Goal: Task Accomplishment & Management: Manage account settings

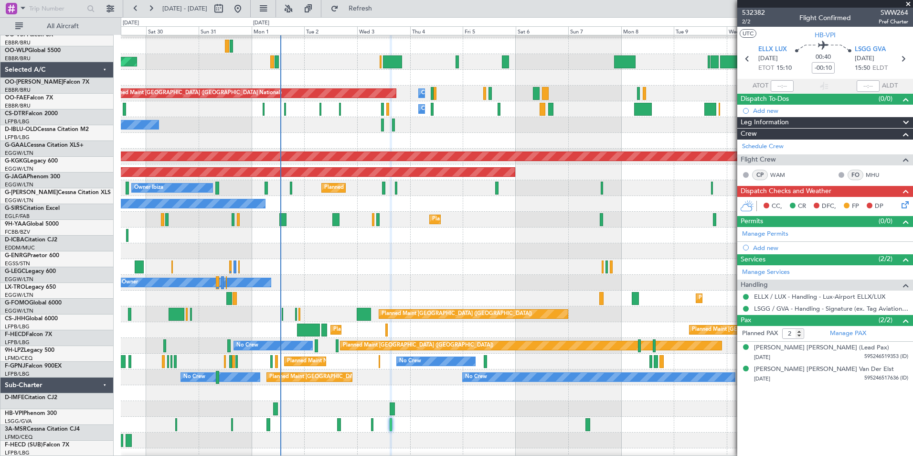
scroll to position [259, 0]
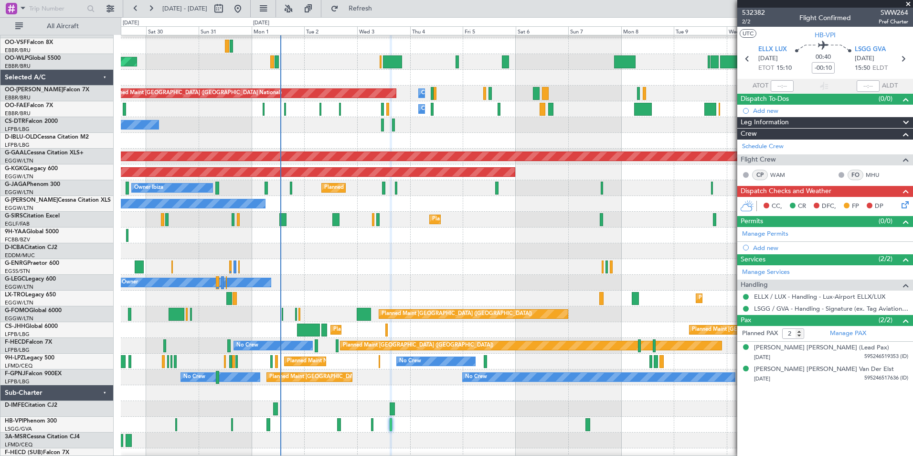
click at [489, 239] on div at bounding box center [517, 235] width 792 height 16
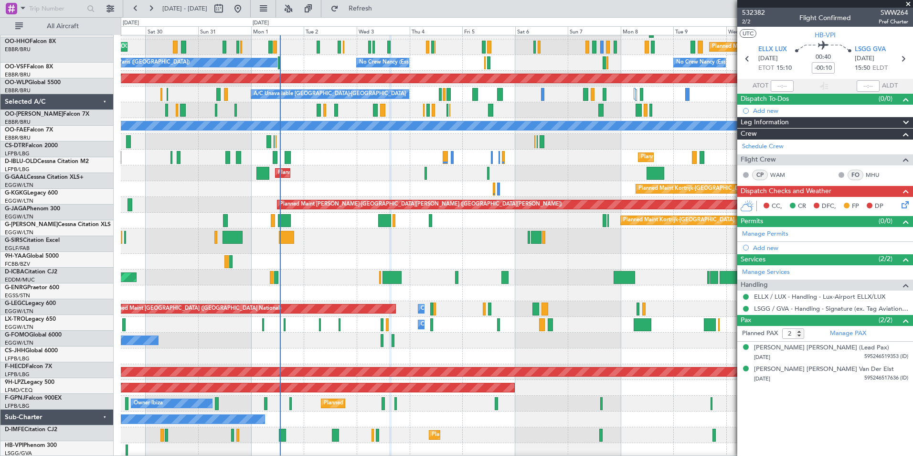
scroll to position [43, 0]
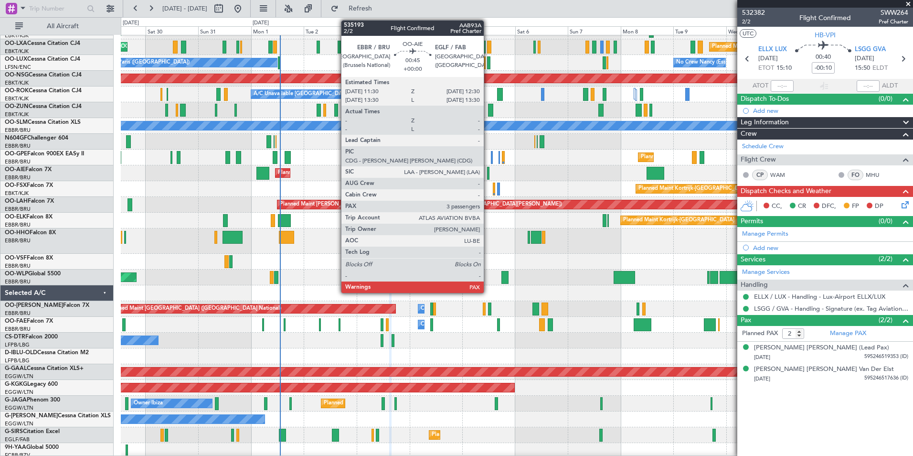
click at [488, 173] on div at bounding box center [488, 173] width 2 height 13
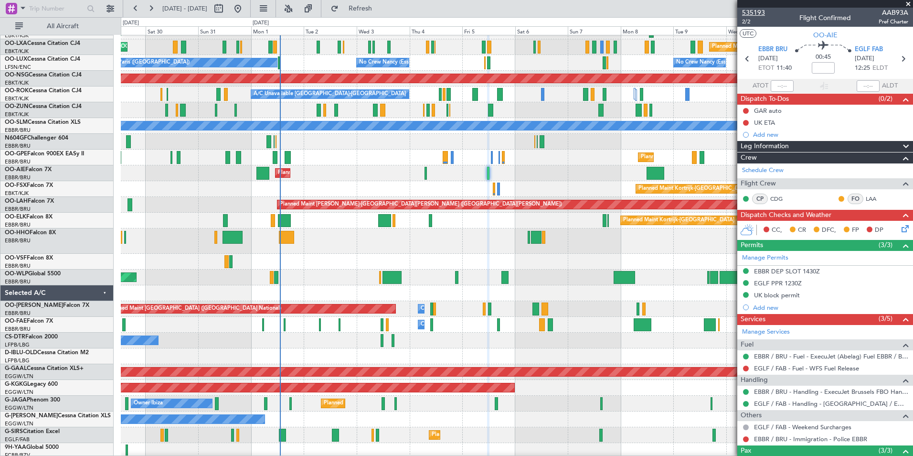
click at [757, 17] on span "535193" at bounding box center [753, 13] width 23 height 10
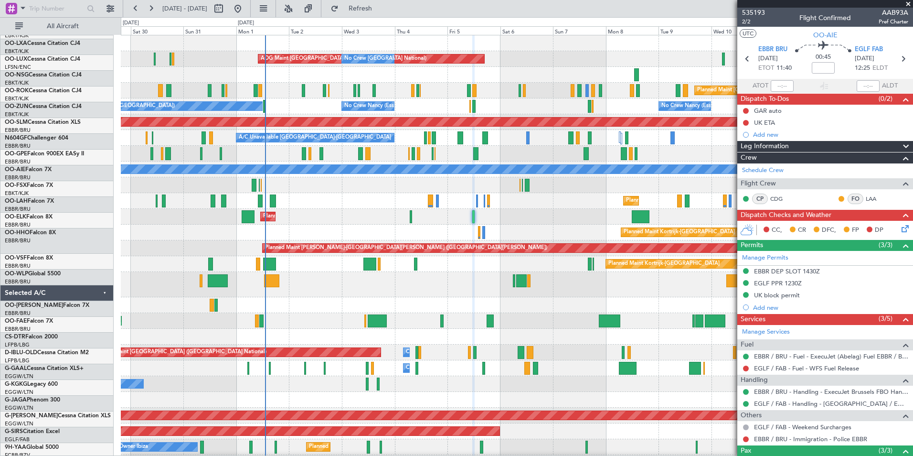
scroll to position [0, 0]
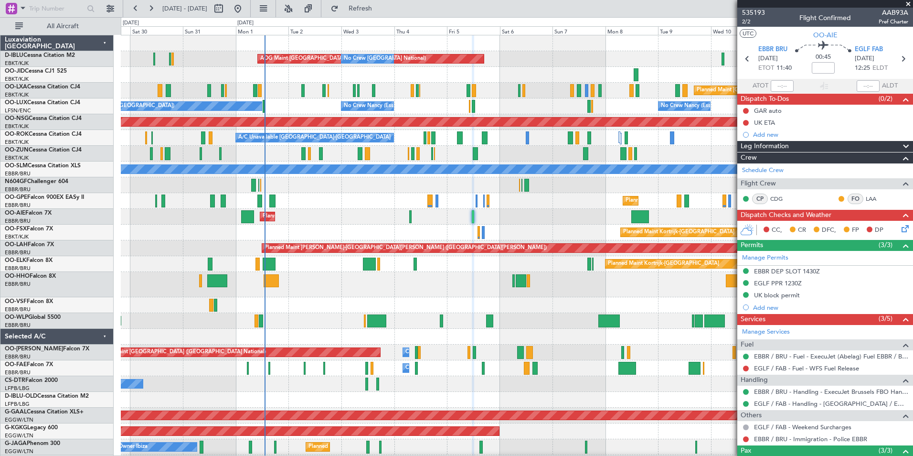
click at [462, 340] on div "No Crew [GEOGRAPHIC_DATA] ([GEOGRAPHIC_DATA] National) AOG Maint [GEOGRAPHIC_DA…" at bounding box center [517, 371] width 792 height 672
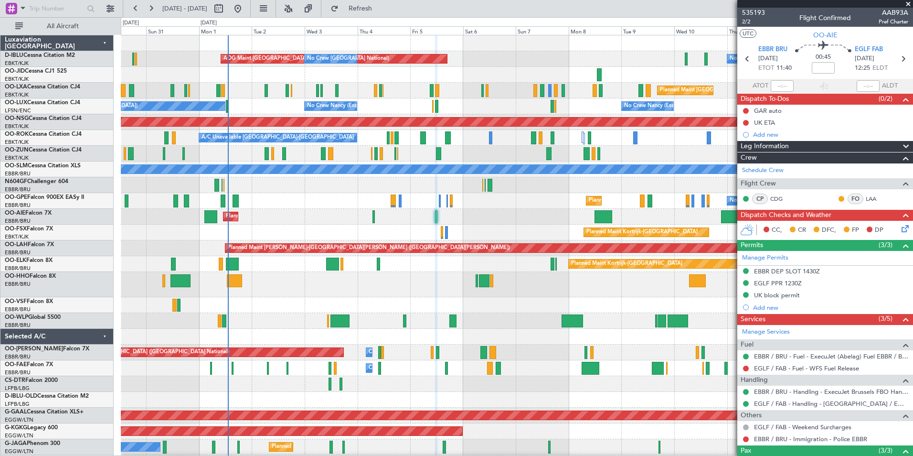
click at [426, 297] on div at bounding box center [517, 284] width 792 height 25
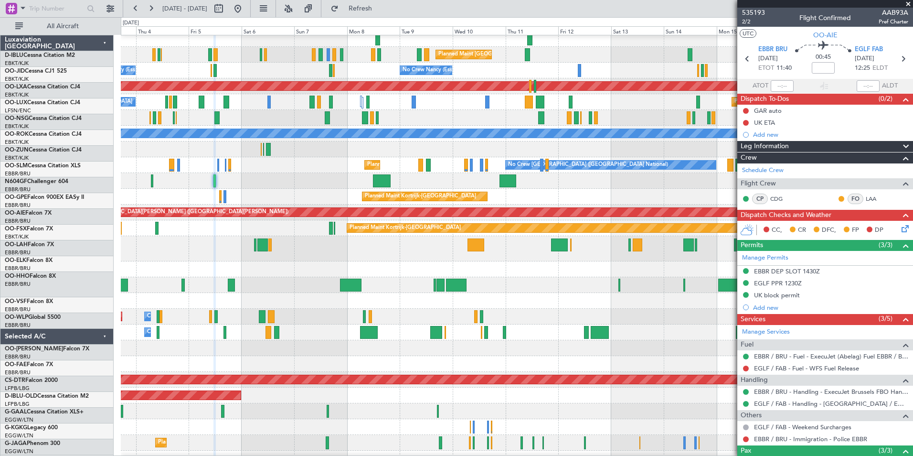
scroll to position [36, 0]
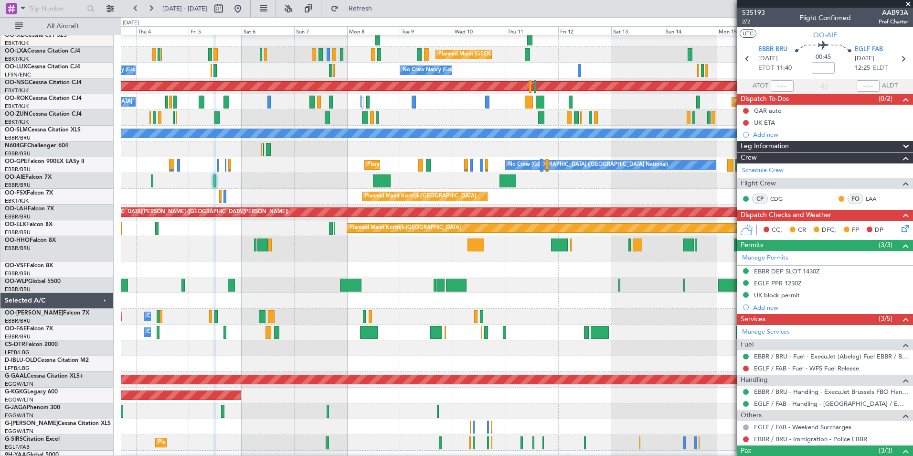
click at [281, 286] on div at bounding box center [517, 285] width 792 height 16
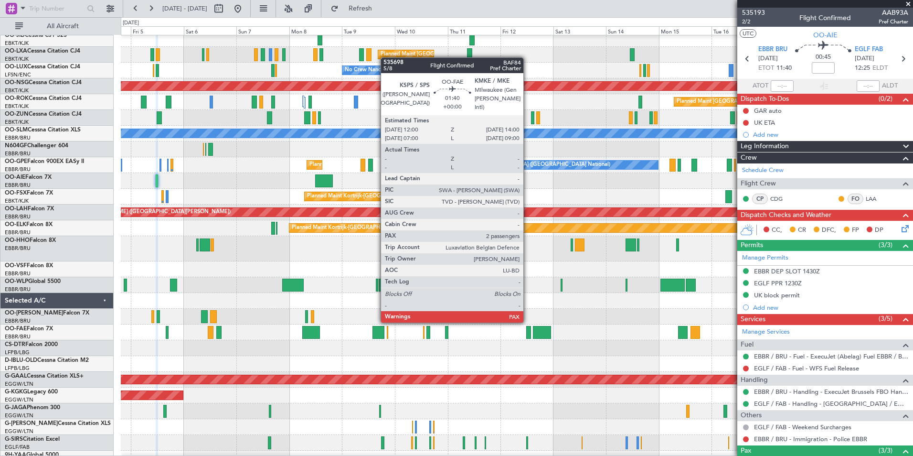
click at [528, 330] on div at bounding box center [528, 332] width 5 height 13
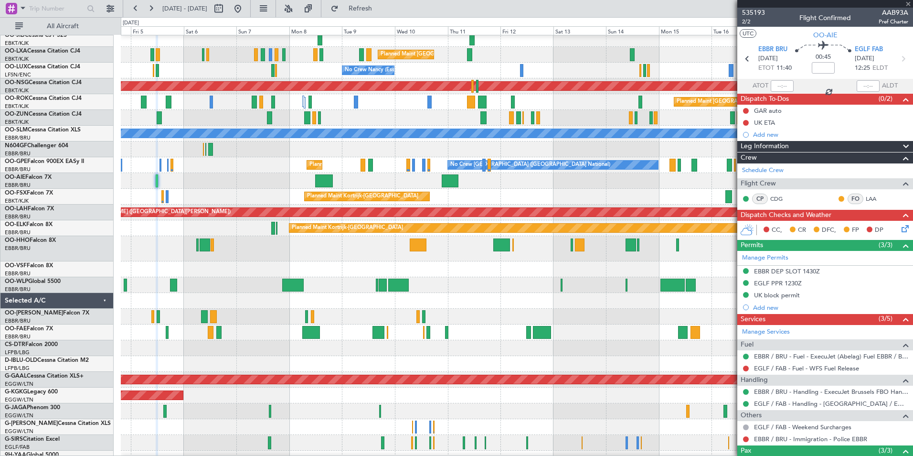
type input "2"
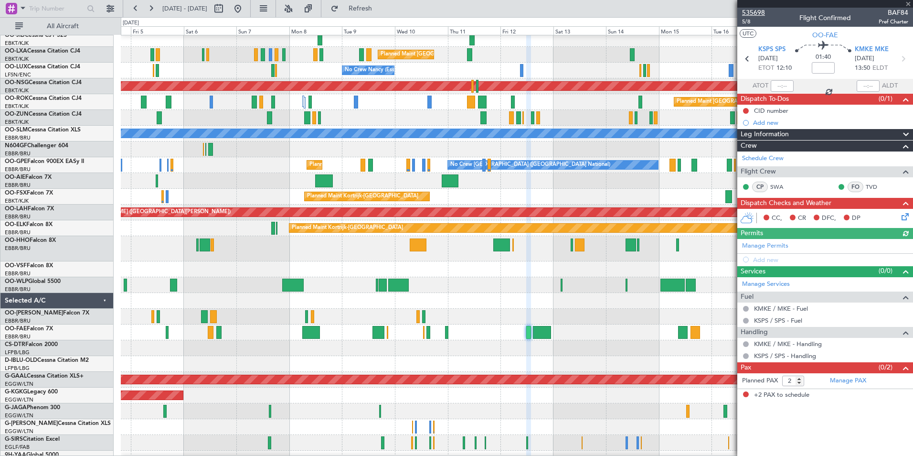
click at [752, 11] on span "535698" at bounding box center [753, 13] width 23 height 10
click at [592, 302] on div at bounding box center [517, 301] width 792 height 16
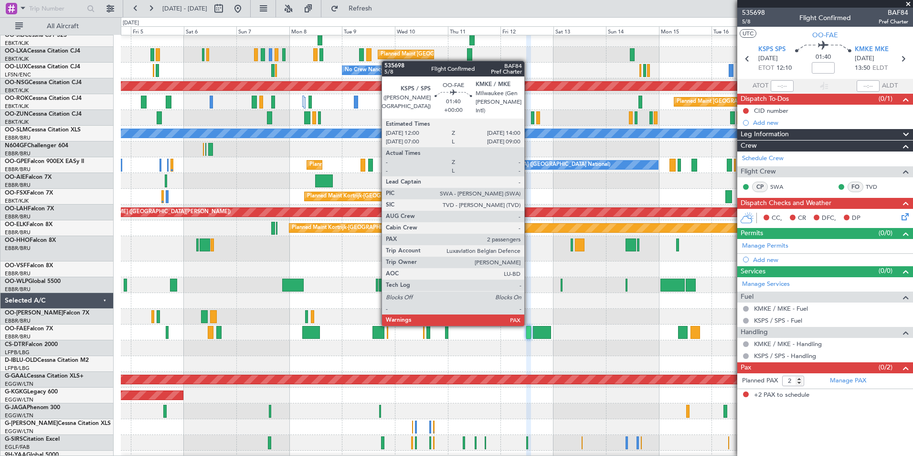
click at [529, 333] on div at bounding box center [528, 332] width 5 height 13
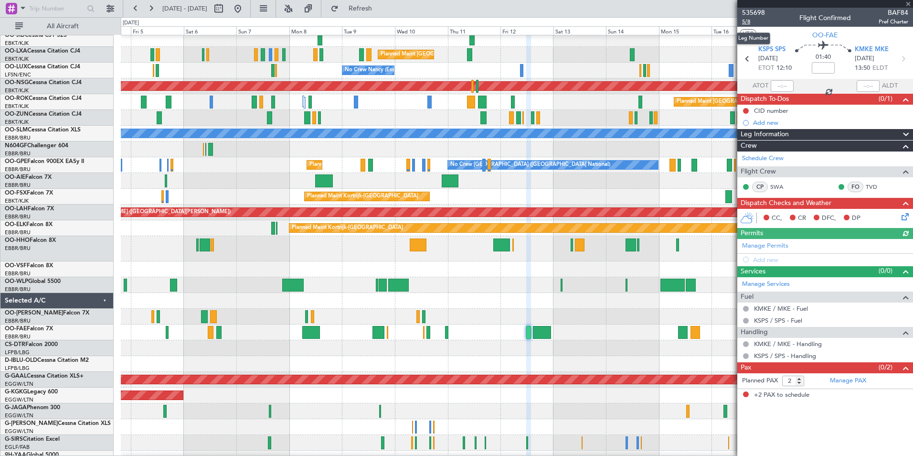
click at [748, 21] on span "5/8" at bounding box center [753, 22] width 23 height 8
click at [748, 24] on span "5/8" at bounding box center [753, 22] width 23 height 8
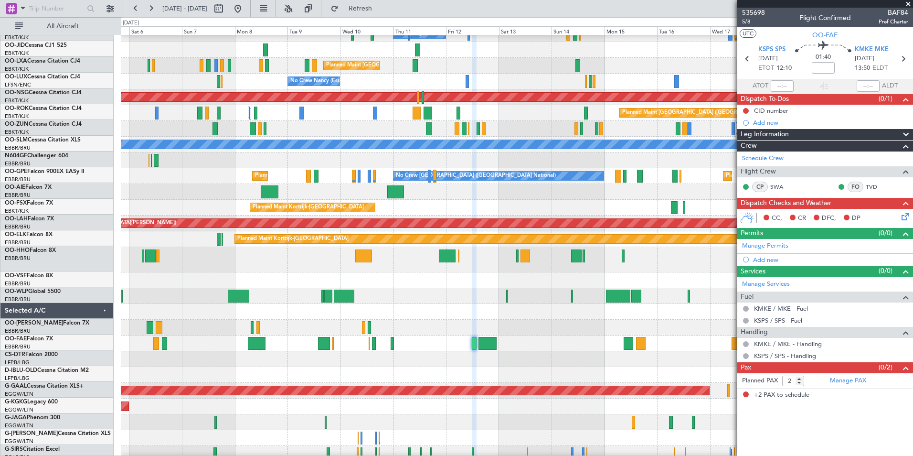
scroll to position [25, 0]
click at [567, 206] on div "Planned Maint Kortrijk-[GEOGRAPHIC_DATA]" at bounding box center [517, 208] width 792 height 16
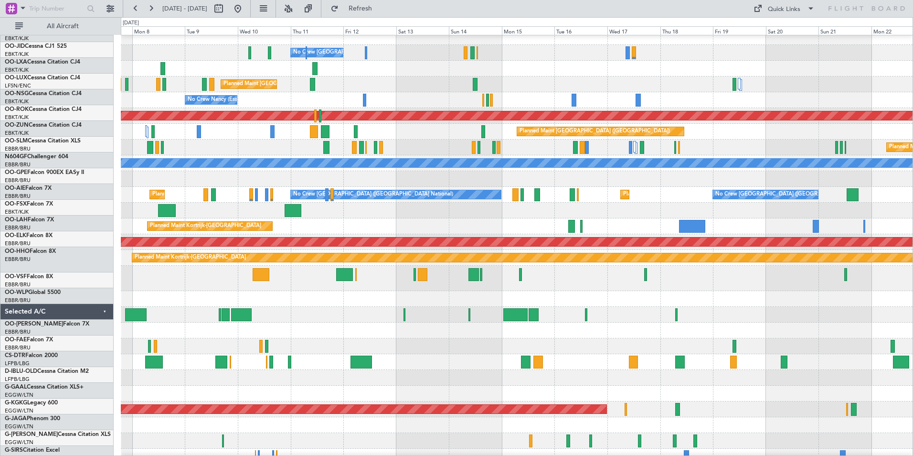
scroll to position [0, 0]
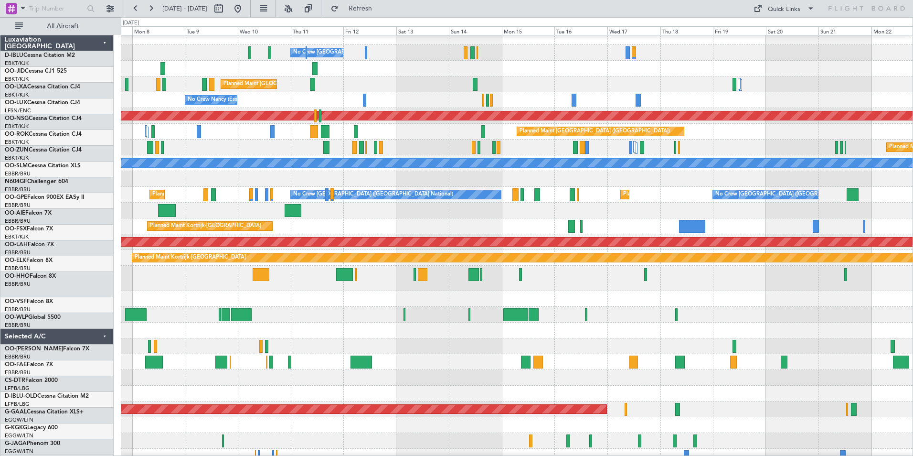
click at [598, 225] on div "No Crew [GEOGRAPHIC_DATA] ([GEOGRAPHIC_DATA] National) A/C Unavailable [GEOGRAP…" at bounding box center [517, 357] width 792 height 656
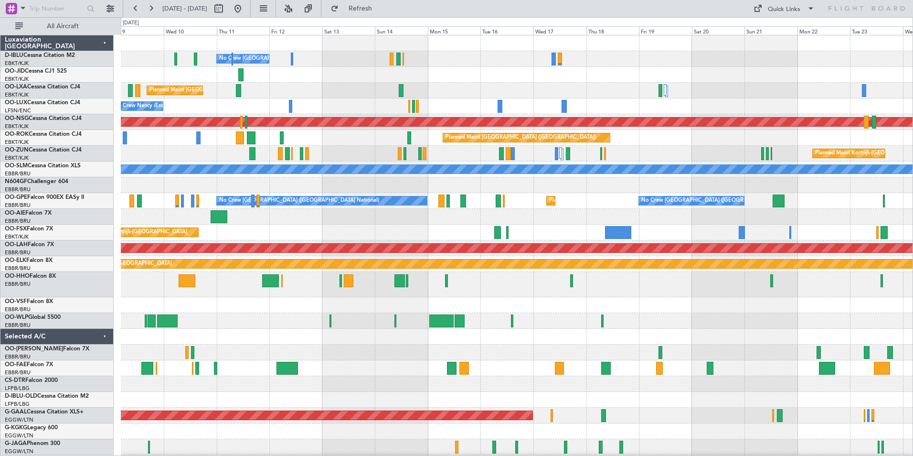
click at [567, 339] on div "No Crew [GEOGRAPHIC_DATA] ([GEOGRAPHIC_DATA] National) A/C Unavailable [GEOGRAP…" at bounding box center [517, 363] width 792 height 656
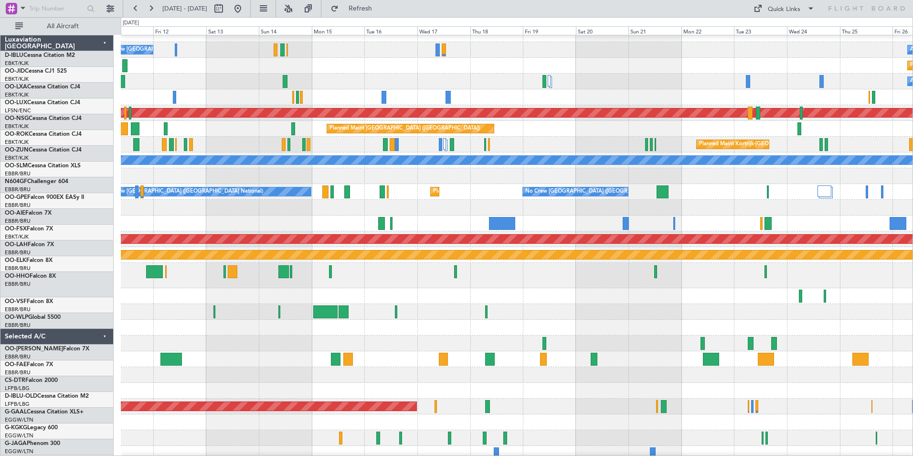
click at [634, 310] on div at bounding box center [517, 312] width 792 height 16
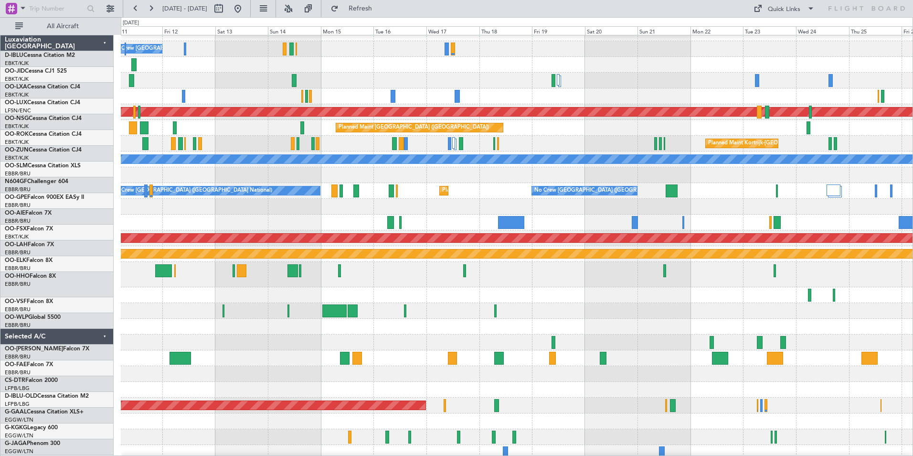
scroll to position [10, 0]
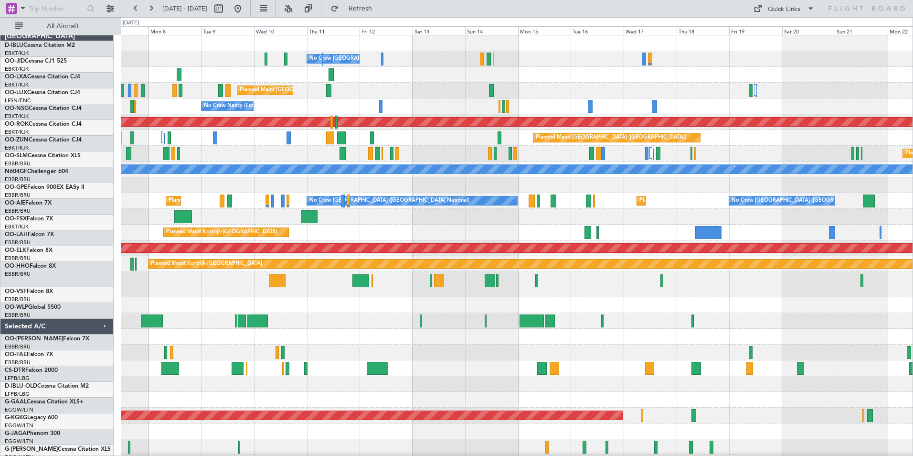
click at [913, 323] on html "[DATE] - [DATE] Refresh Quick Links All Aircraft No Crew [GEOGRAPHIC_DATA] (Bru…" at bounding box center [456, 228] width 913 height 456
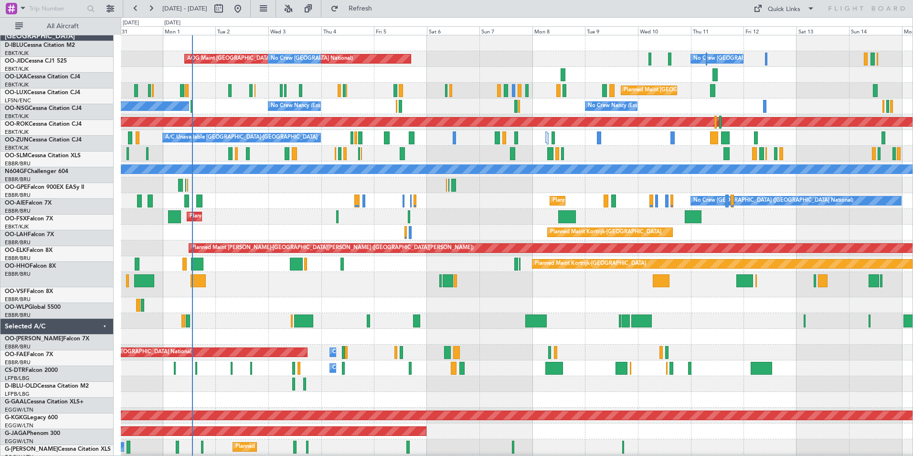
scroll to position [0, 0]
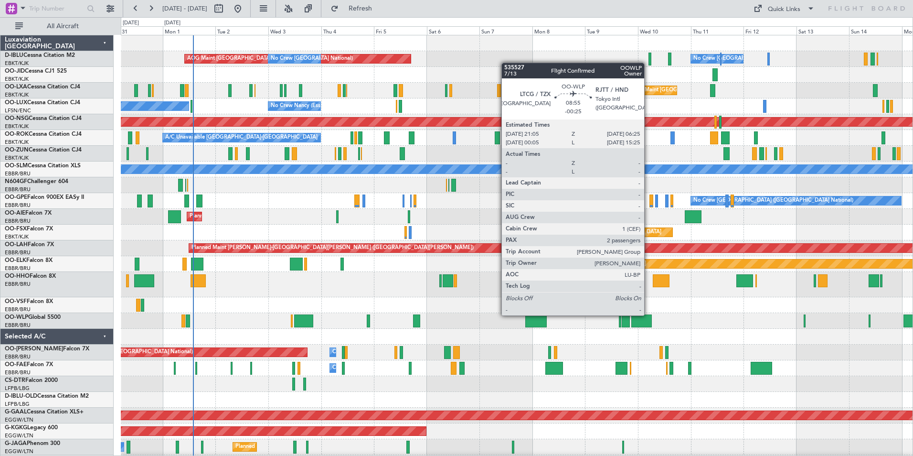
click at [645, 314] on div at bounding box center [642, 320] width 21 height 13
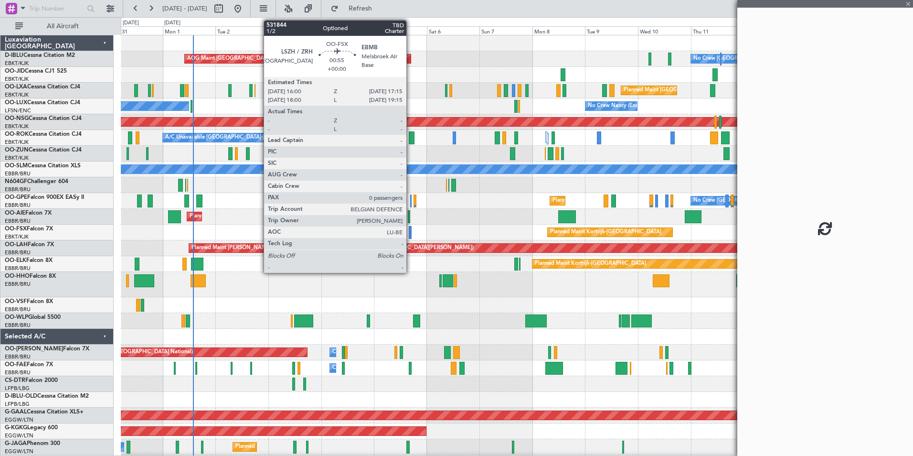
click at [411, 229] on div at bounding box center [410, 232] width 3 height 13
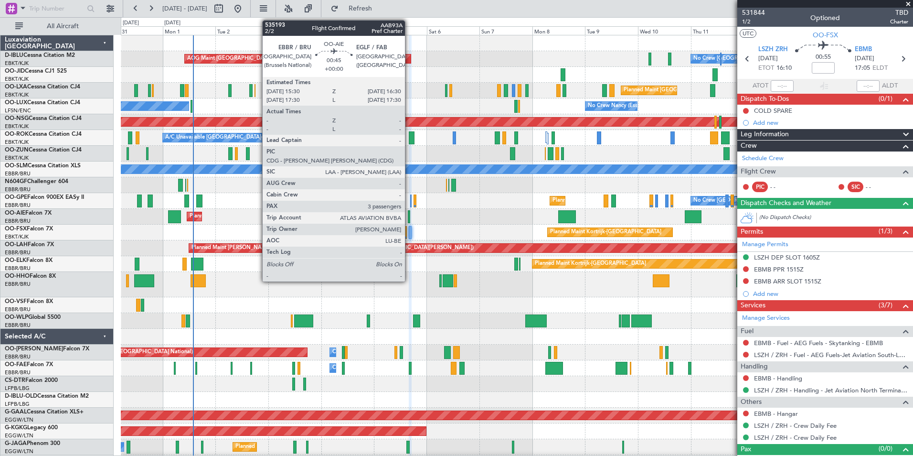
click at [409, 217] on div at bounding box center [409, 216] width 2 height 13
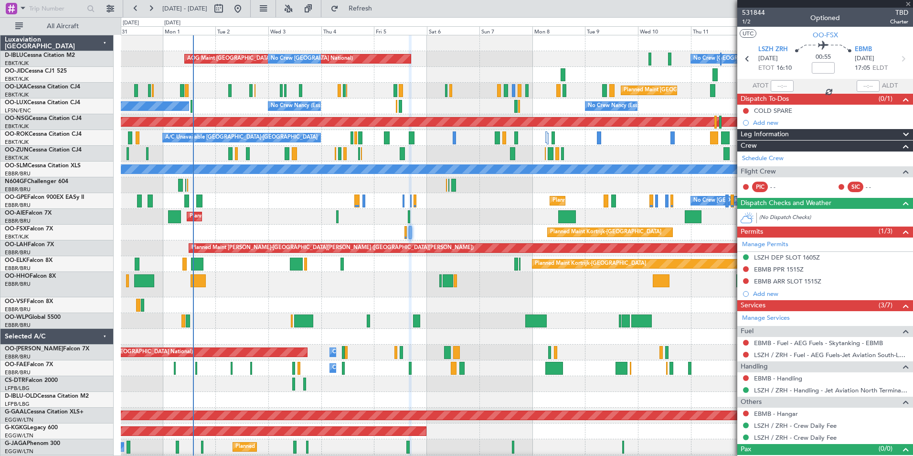
type input "3"
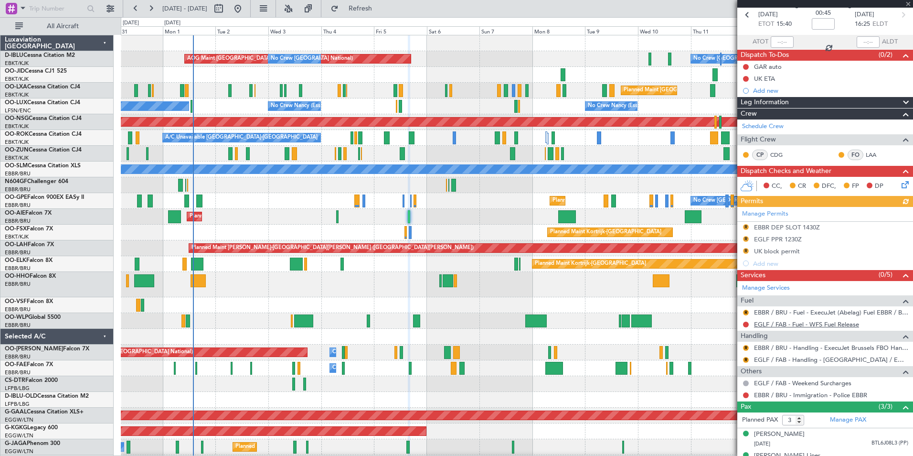
scroll to position [80, 0]
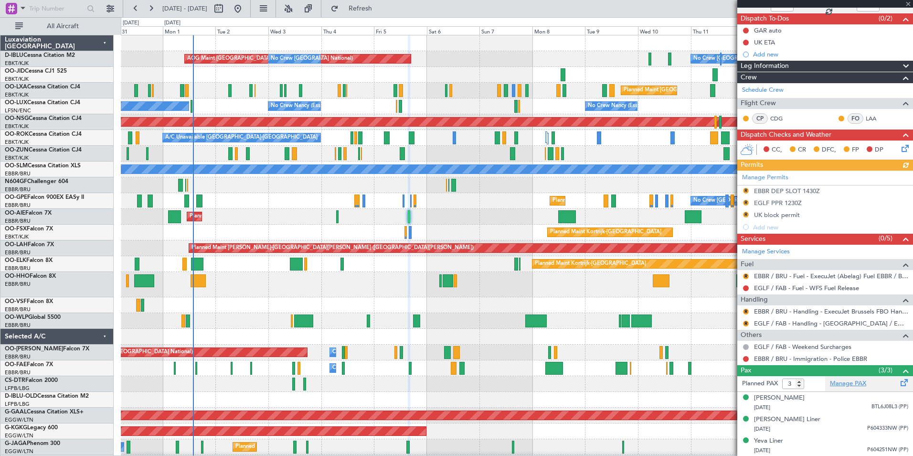
click at [849, 386] on link "Manage PAX" at bounding box center [848, 384] width 36 height 10
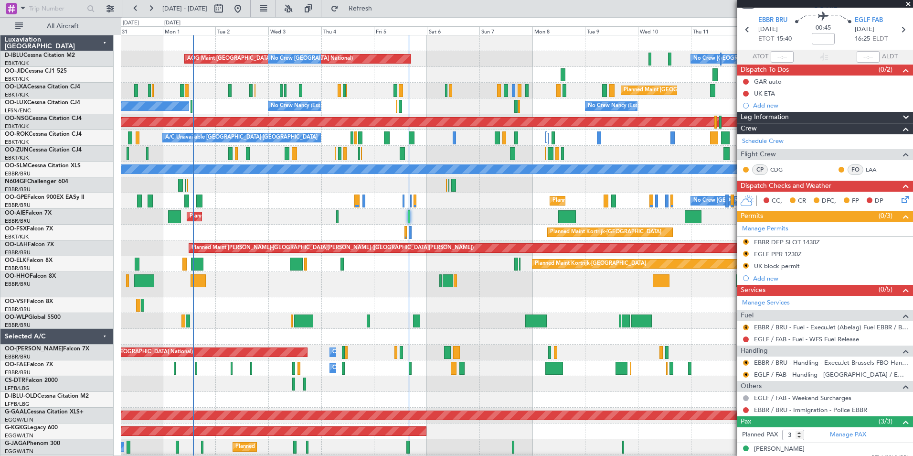
scroll to position [0, 0]
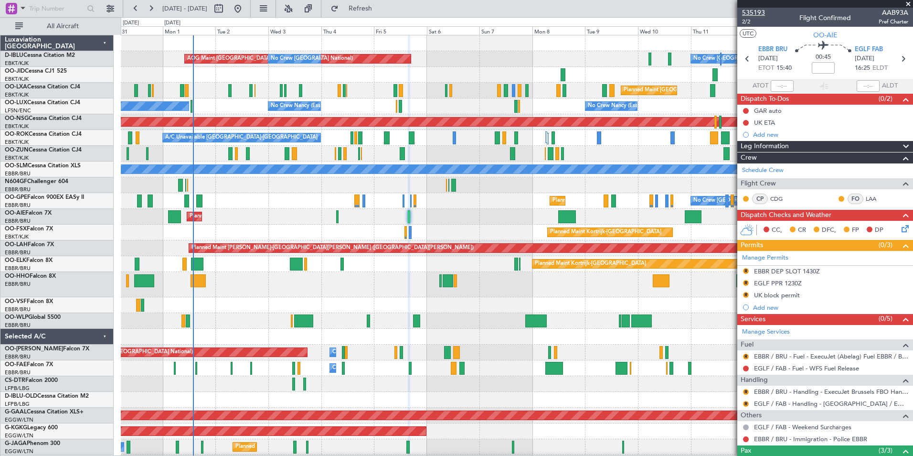
click at [749, 13] on span "535193" at bounding box center [753, 13] width 23 height 10
click at [98, 323] on div "AOG Maint [GEOGRAPHIC_DATA] ([GEOGRAPHIC_DATA] National) No Crew [GEOGRAPHIC_DA…" at bounding box center [456, 236] width 913 height 439
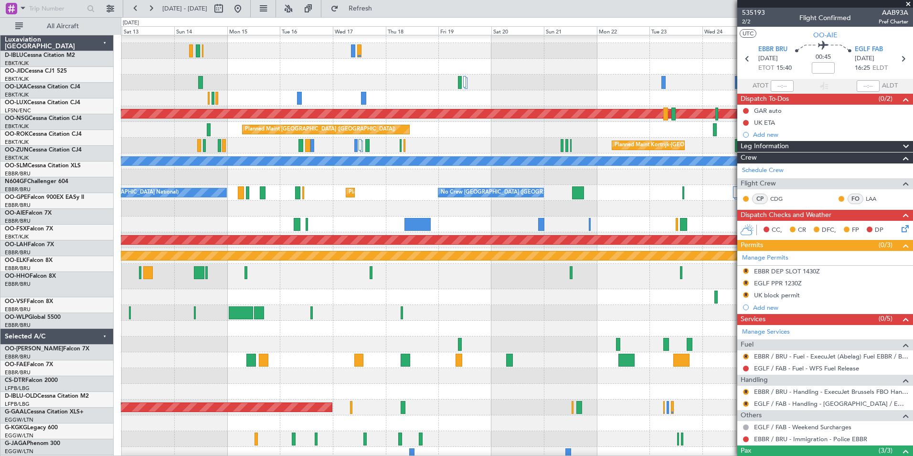
click at [245, 313] on div at bounding box center [517, 313] width 792 height 16
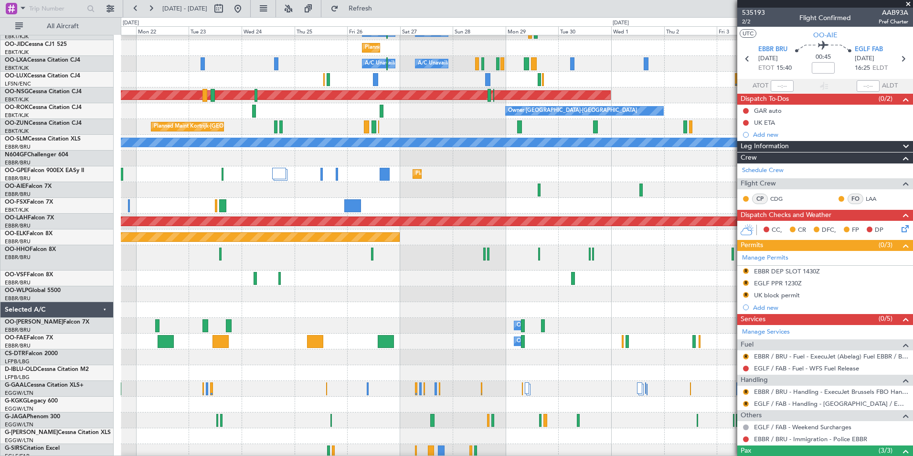
scroll to position [26, 0]
click at [212, 290] on div at bounding box center [517, 294] width 792 height 16
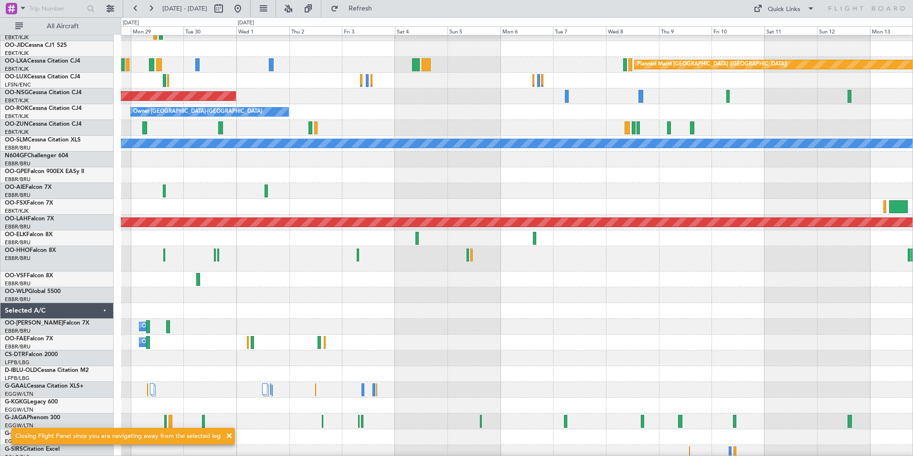
scroll to position [21, 0]
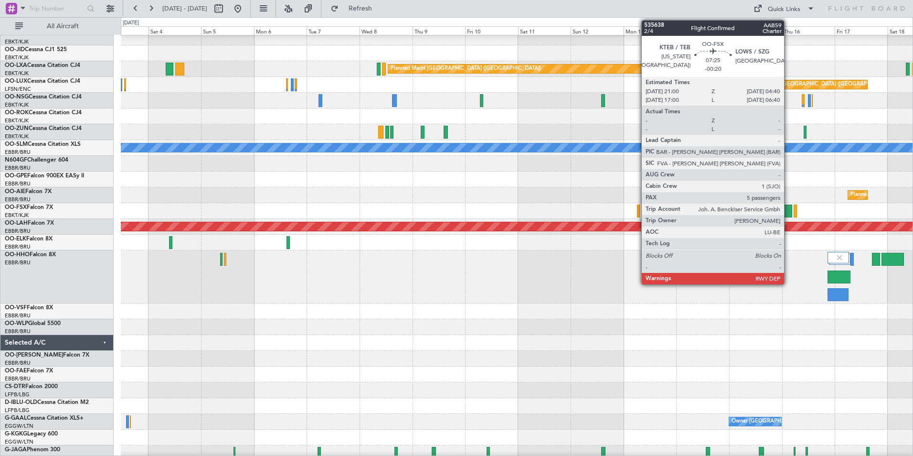
click at [789, 210] on div at bounding box center [783, 210] width 17 height 13
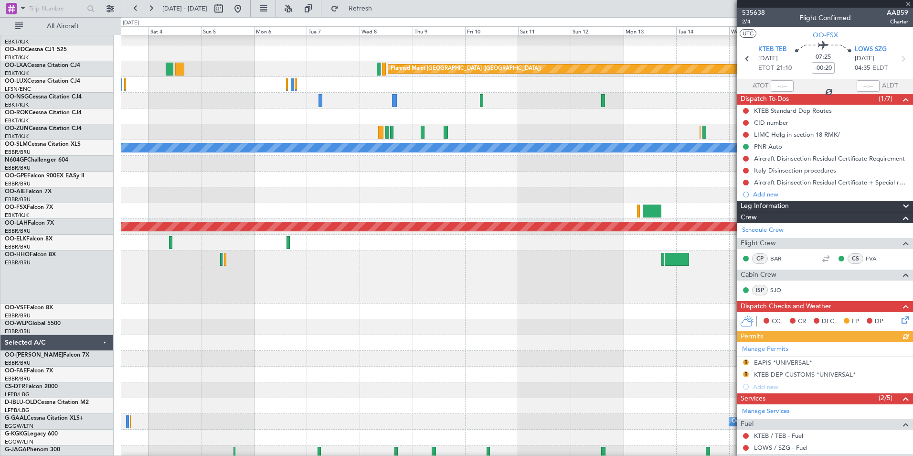
scroll to position [214, 0]
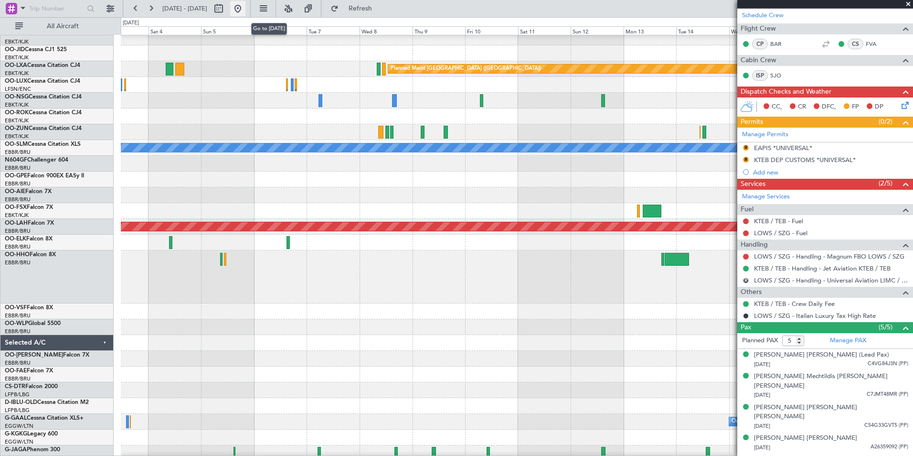
click at [246, 7] on button at bounding box center [237, 8] width 15 height 15
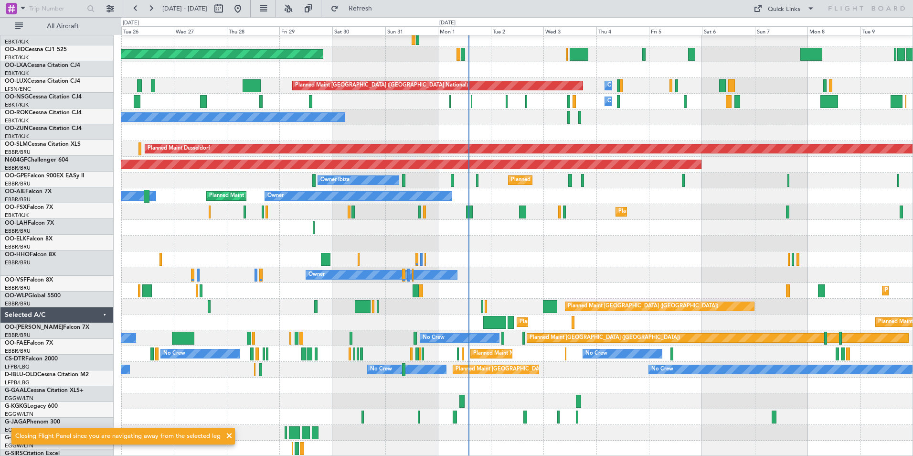
scroll to position [267, 0]
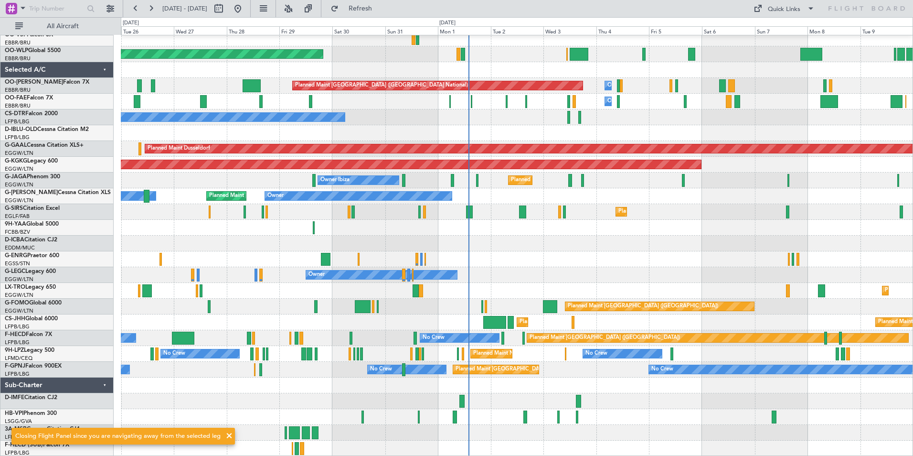
click at [617, 99] on div "Planned Maint [GEOGRAPHIC_DATA] ([GEOGRAPHIC_DATA]) Planned Maint [GEOGRAPHIC_D…" at bounding box center [517, 112] width 792 height 687
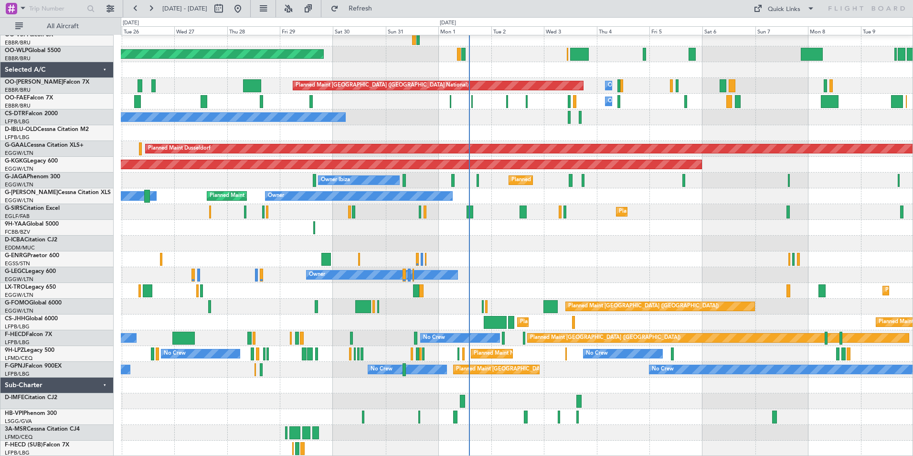
click at [536, 270] on div "Planned Maint [GEOGRAPHIC_DATA] ([GEOGRAPHIC_DATA]) Planned Maint [GEOGRAPHIC_D…" at bounding box center [517, 112] width 792 height 687
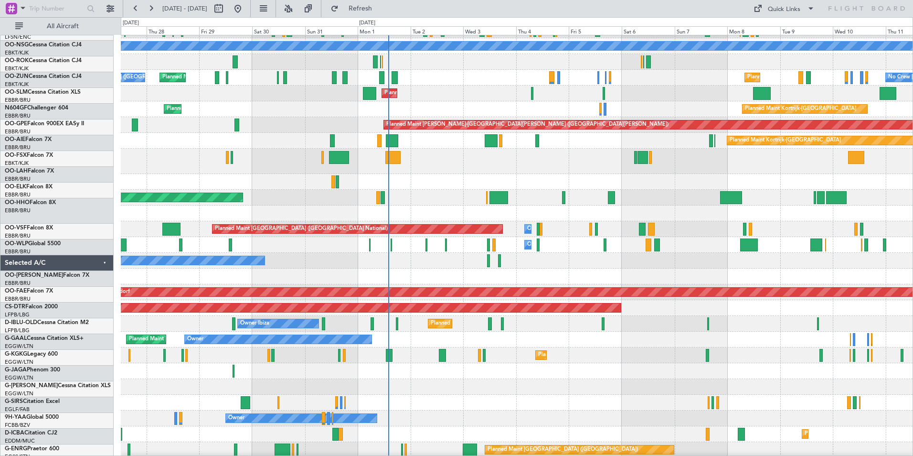
click at [593, 455] on div "Planned Maint Kortrijk-[GEOGRAPHIC_DATA] A/C Unavailable [GEOGRAPHIC_DATA] Plan…" at bounding box center [456, 236] width 913 height 439
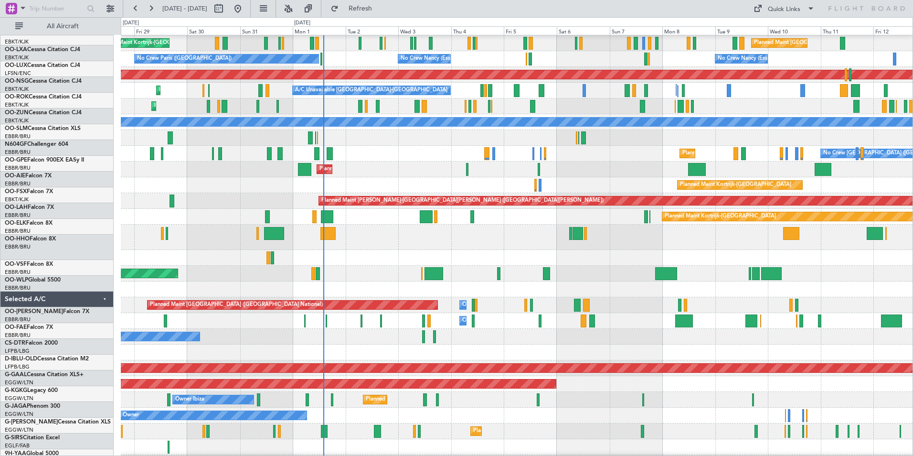
click at [535, 297] on div at bounding box center [517, 289] width 792 height 16
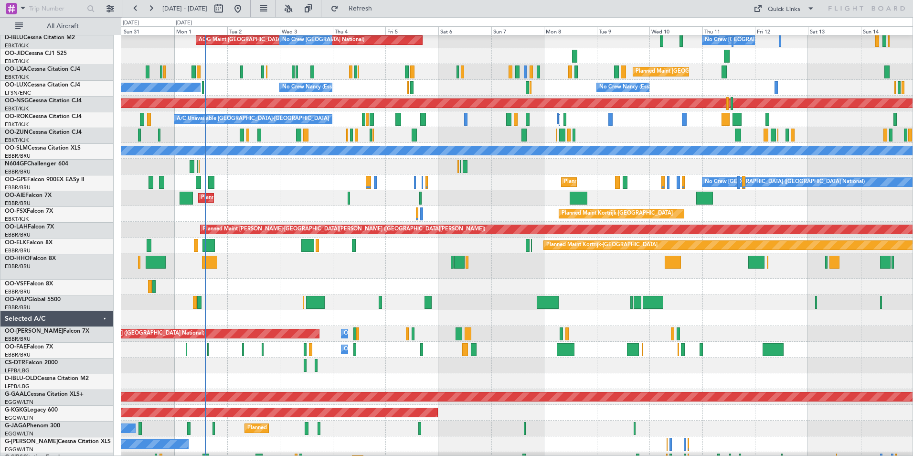
click at [676, 317] on div at bounding box center [517, 318] width 792 height 16
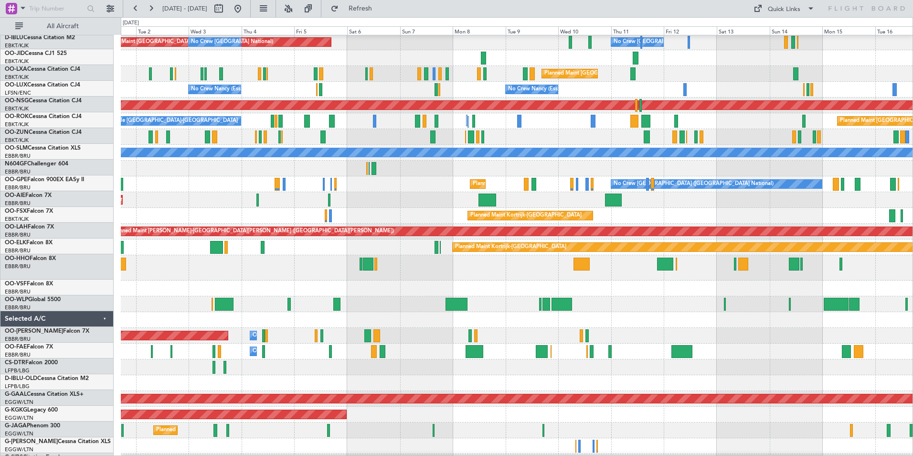
scroll to position [17, 0]
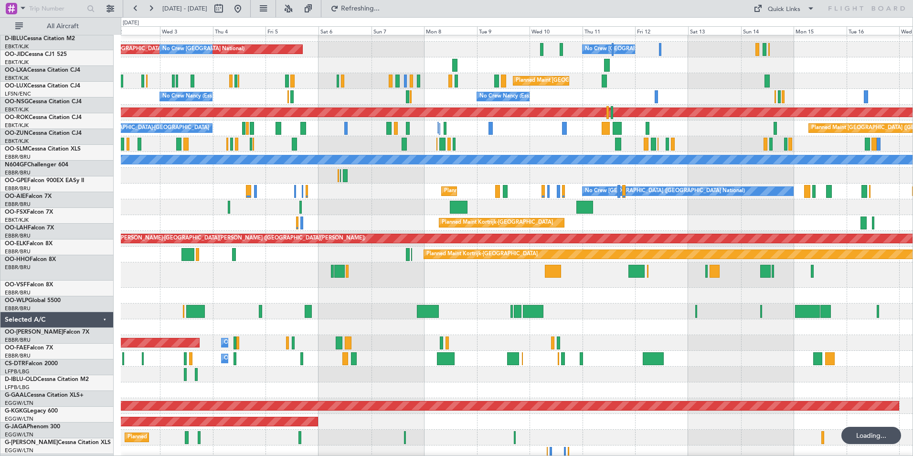
click at [647, 307] on div "Planned Maint [GEOGRAPHIC_DATA] ([GEOGRAPHIC_DATA])" at bounding box center [517, 311] width 792 height 16
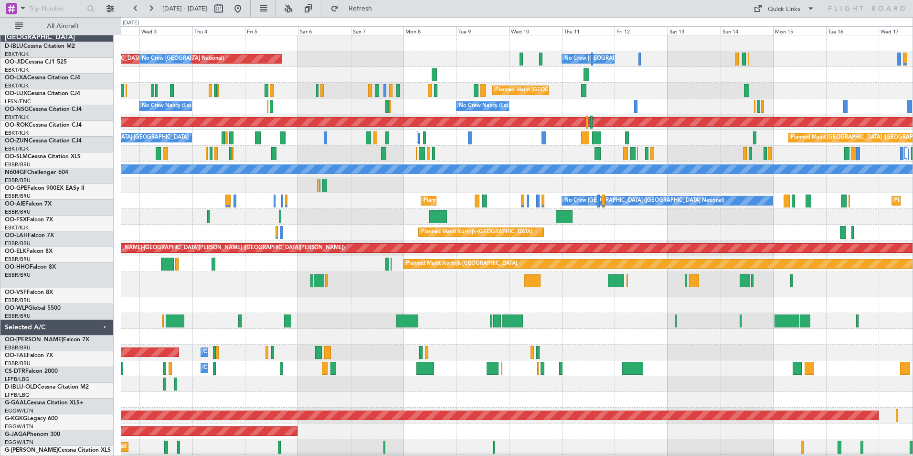
scroll to position [0, 0]
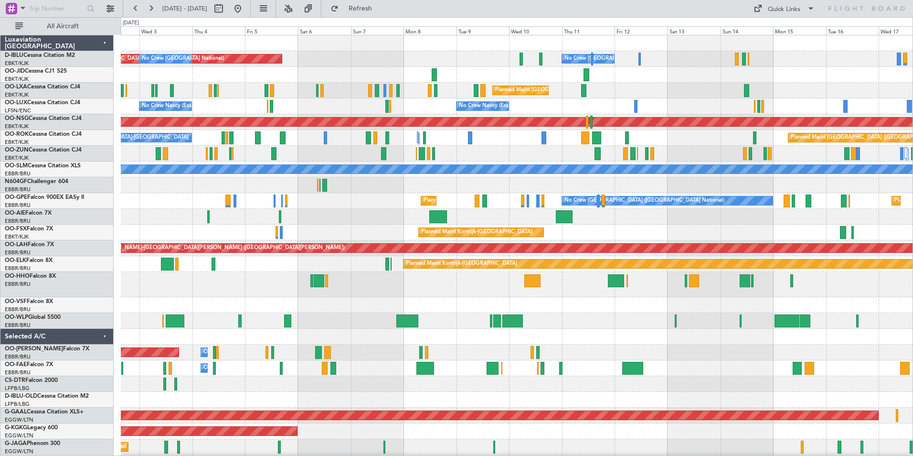
click at [687, 339] on div "AOG Maint [GEOGRAPHIC_DATA] ([GEOGRAPHIC_DATA] National) No Crew [GEOGRAPHIC_DA…" at bounding box center [517, 363] width 792 height 656
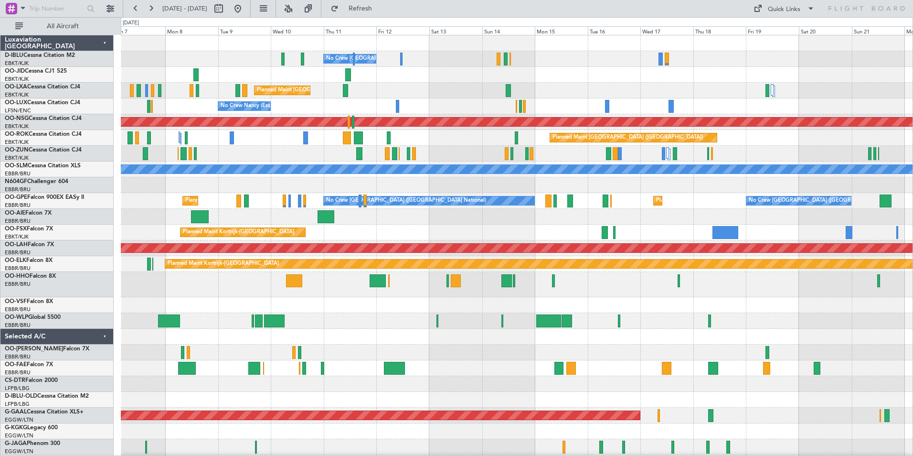
click at [541, 356] on div "No Crew [GEOGRAPHIC_DATA] ([GEOGRAPHIC_DATA] National) AOG Maint [GEOGRAPHIC_DA…" at bounding box center [517, 363] width 792 height 656
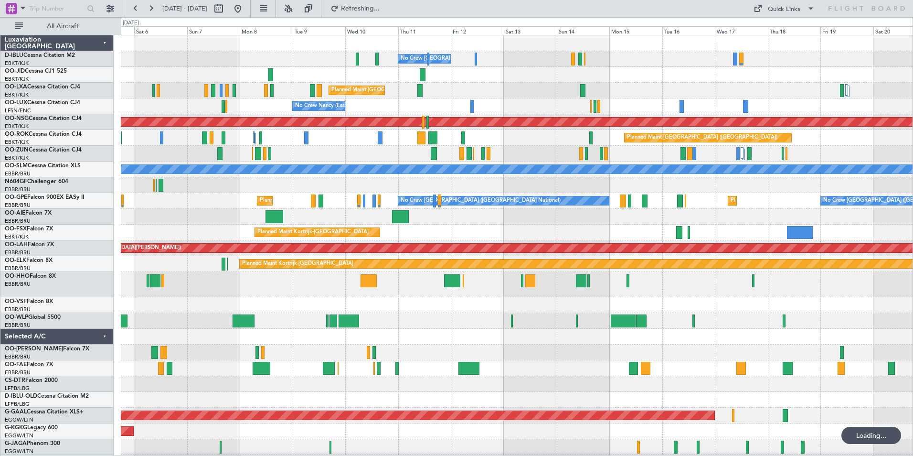
click at [890, 324] on div at bounding box center [517, 321] width 792 height 16
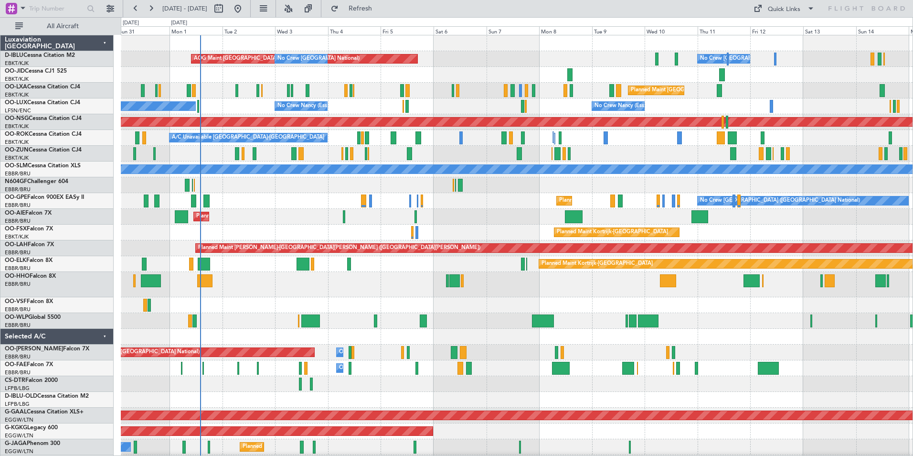
click at [675, 340] on div at bounding box center [517, 337] width 792 height 16
click at [359, 301] on div "AOG Maint [GEOGRAPHIC_DATA] ([GEOGRAPHIC_DATA] National) No Crew [GEOGRAPHIC_DA…" at bounding box center [517, 363] width 792 height 656
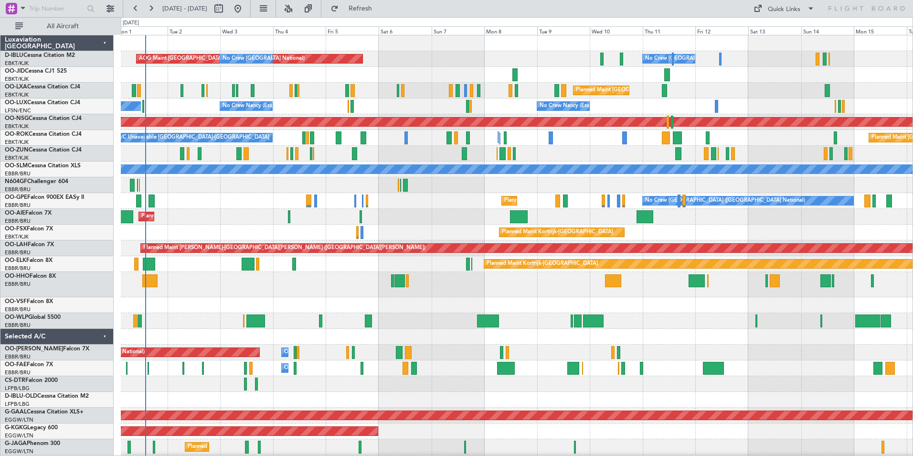
click at [589, 309] on div "AOG Maint [GEOGRAPHIC_DATA] ([GEOGRAPHIC_DATA] National) No Crew [GEOGRAPHIC_DA…" at bounding box center [517, 363] width 792 height 656
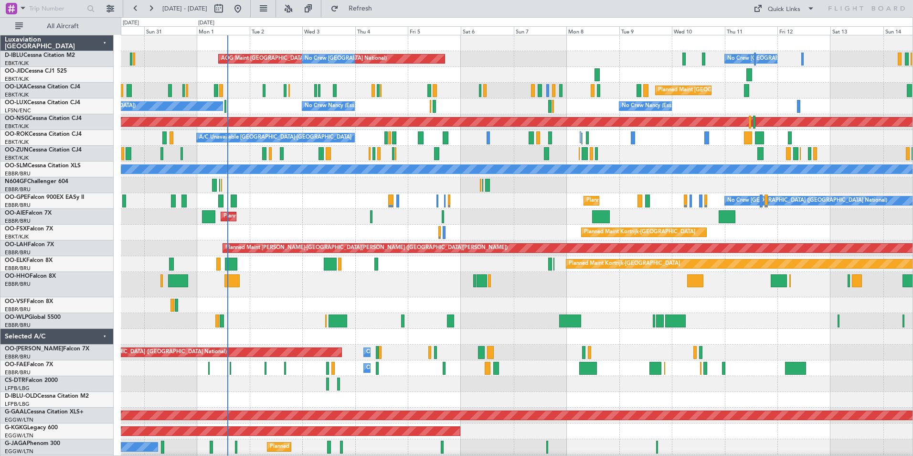
click at [477, 300] on div "AOG Maint [GEOGRAPHIC_DATA] ([GEOGRAPHIC_DATA] National) No Crew [GEOGRAPHIC_DA…" at bounding box center [517, 363] width 792 height 656
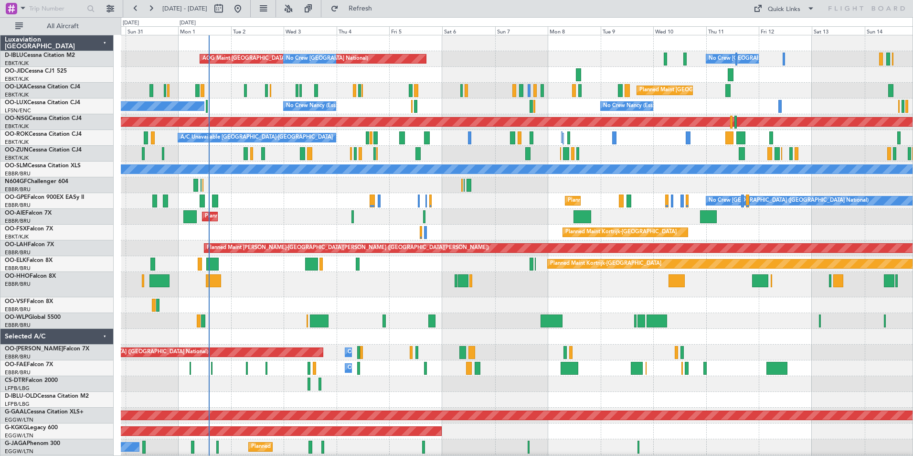
click at [321, 303] on div "AOG Maint [GEOGRAPHIC_DATA] ([GEOGRAPHIC_DATA] National) No Crew [GEOGRAPHIC_DA…" at bounding box center [517, 378] width 792 height 687
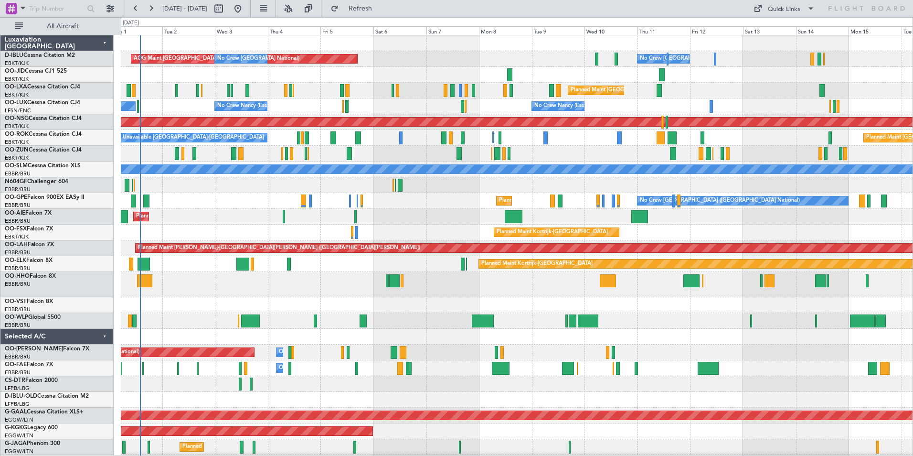
click at [421, 303] on div at bounding box center [517, 305] width 792 height 16
click at [343, 231] on div "AOG Maint [GEOGRAPHIC_DATA] ([GEOGRAPHIC_DATA] National) No Crew [GEOGRAPHIC_DA…" at bounding box center [517, 363] width 792 height 656
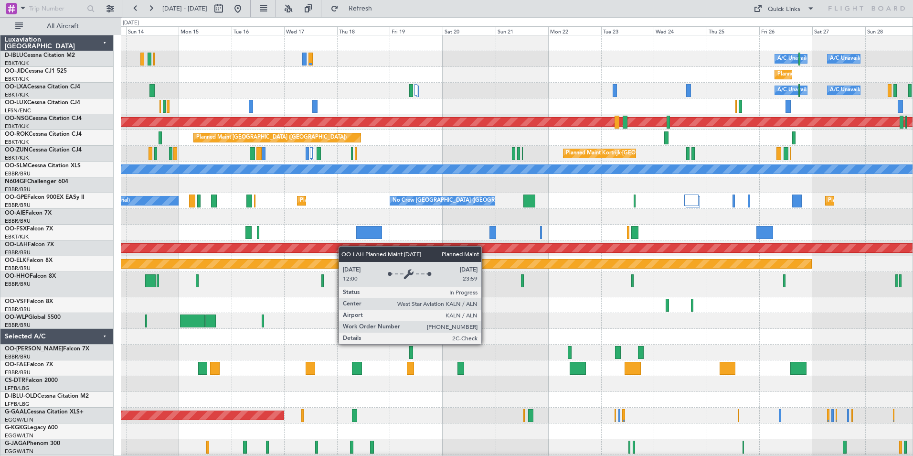
click at [320, 250] on div "A/C Unavailable [GEOGRAPHIC_DATA] ([GEOGRAPHIC_DATA] National) A/C Unavailable …" at bounding box center [517, 363] width 792 height 656
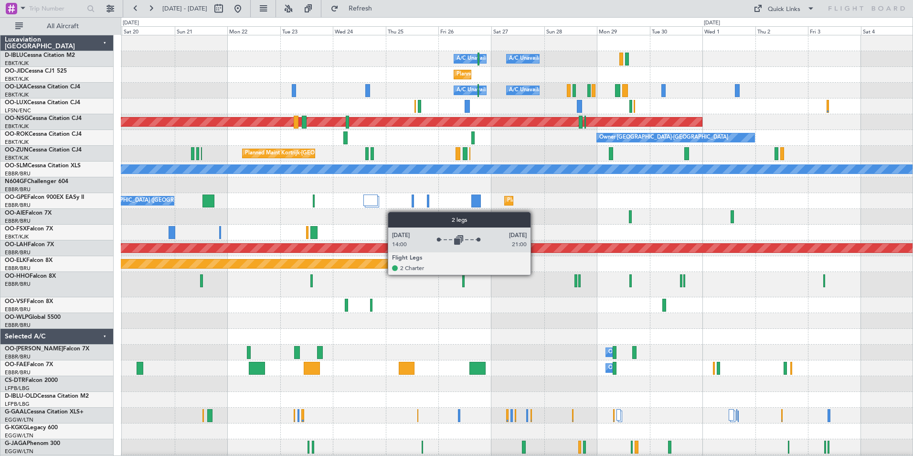
click at [380, 213] on div "A/C Unavailable [GEOGRAPHIC_DATA] ([GEOGRAPHIC_DATA] National) A/C Unavailable …" at bounding box center [517, 363] width 792 height 656
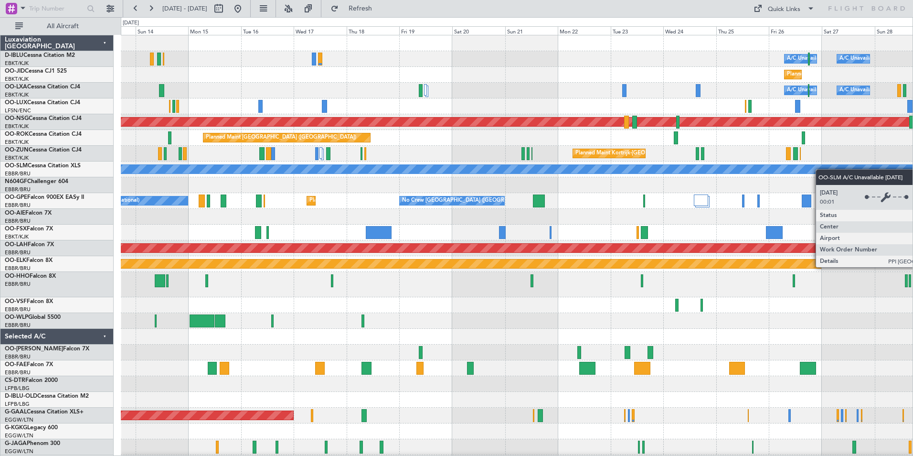
click at [831, 170] on div "A/C Unavailable [GEOGRAPHIC_DATA] ([GEOGRAPHIC_DATA] National) A/C Unavailable …" at bounding box center [517, 339] width 792 height 609
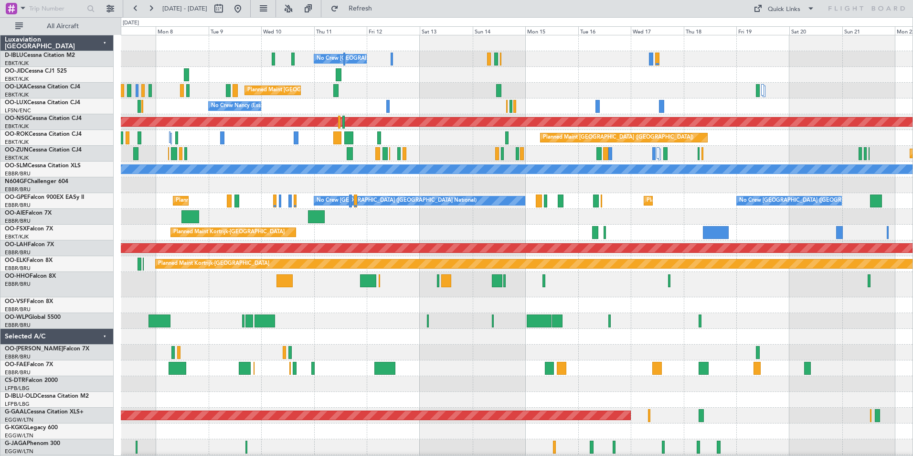
click at [740, 182] on div "No Crew [GEOGRAPHIC_DATA] ([GEOGRAPHIC_DATA] National) AOG Maint [GEOGRAPHIC_DA…" at bounding box center [517, 363] width 792 height 656
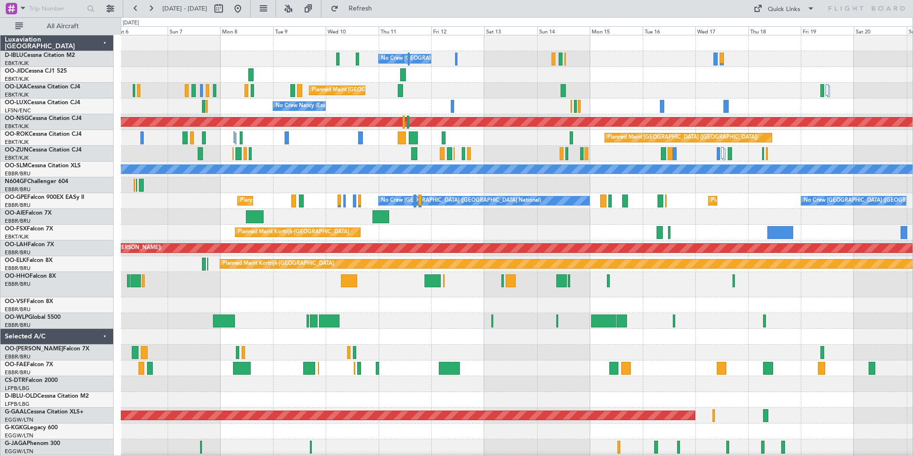
click at [382, 288] on div at bounding box center [517, 284] width 792 height 25
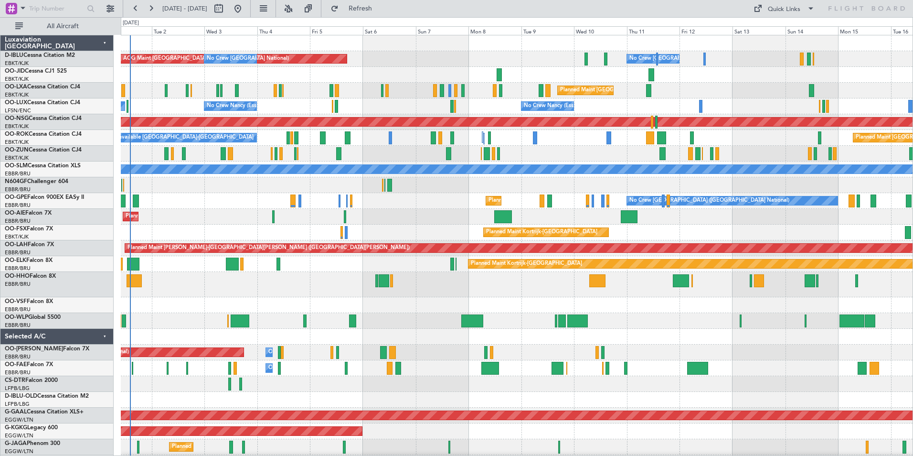
click at [521, 203] on div "No Crew Brussels (Brussels National) AOG Maint Brussels (Brussels National) No …" at bounding box center [517, 363] width 792 height 656
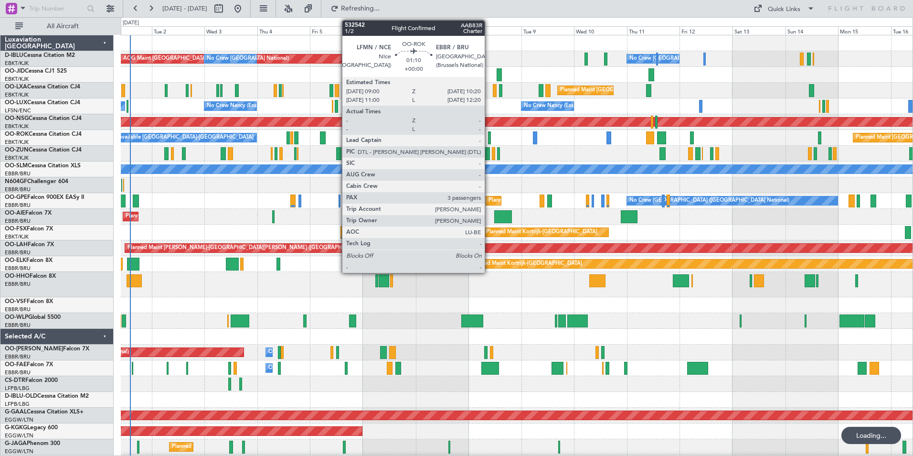
click at [489, 138] on div at bounding box center [489, 137] width 3 height 13
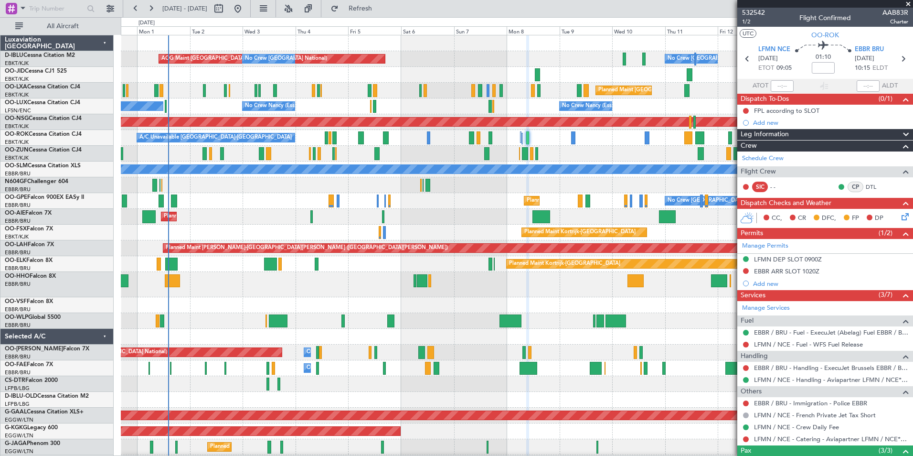
click at [309, 288] on div at bounding box center [517, 284] width 792 height 25
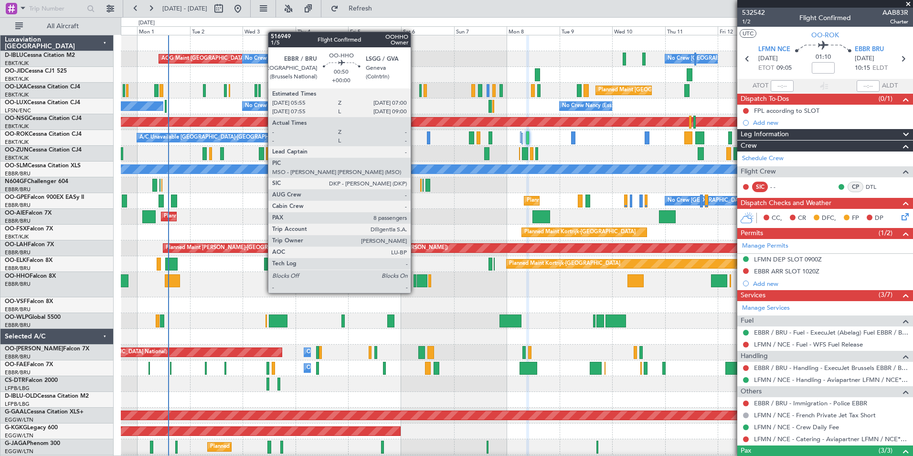
click at [415, 284] on div at bounding box center [415, 280] width 2 height 13
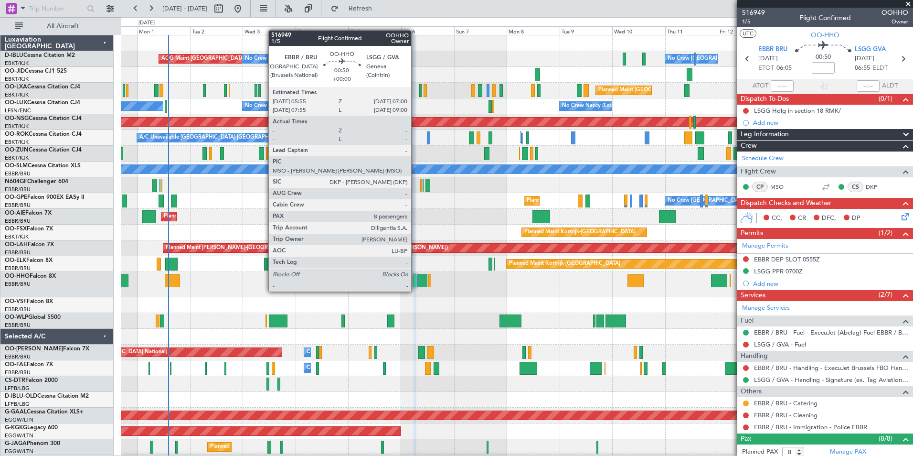
click at [416, 283] on div at bounding box center [415, 280] width 2 height 13
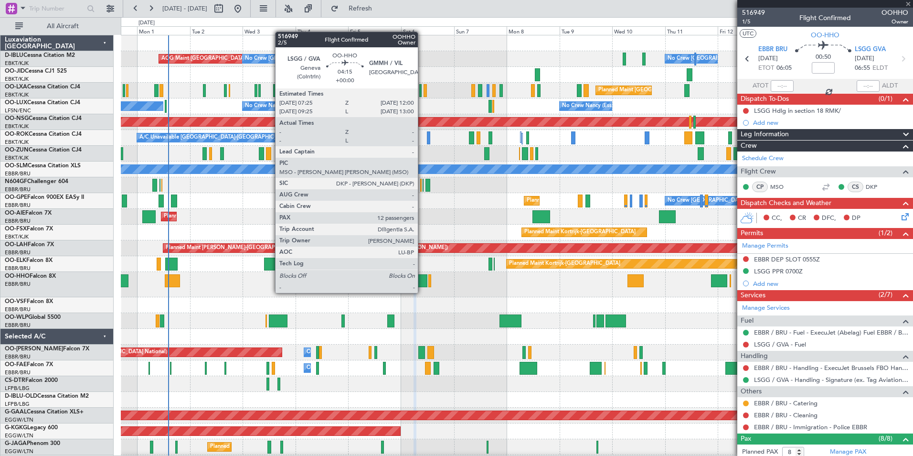
click at [422, 283] on div at bounding box center [422, 280] width 11 height 13
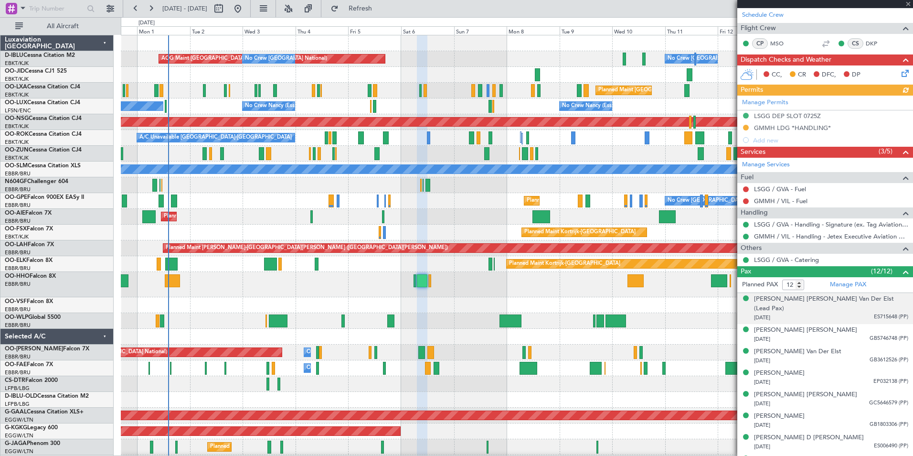
scroll to position [238, 0]
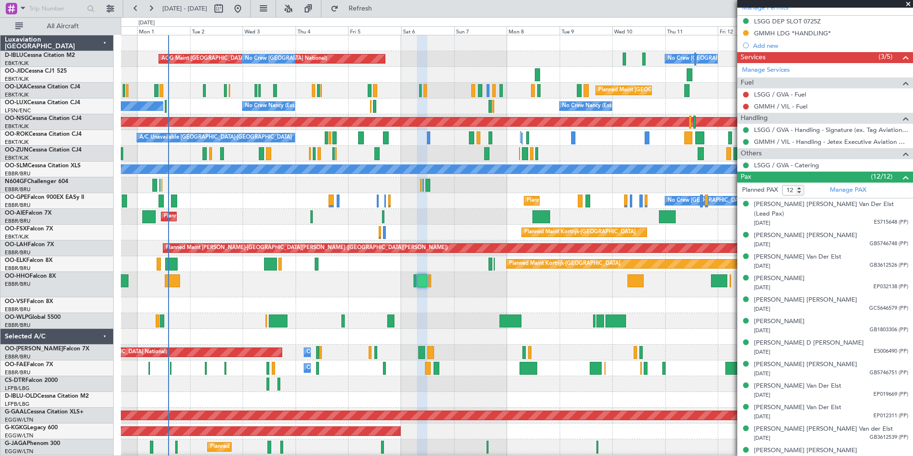
click at [417, 283] on div at bounding box center [517, 284] width 792 height 25
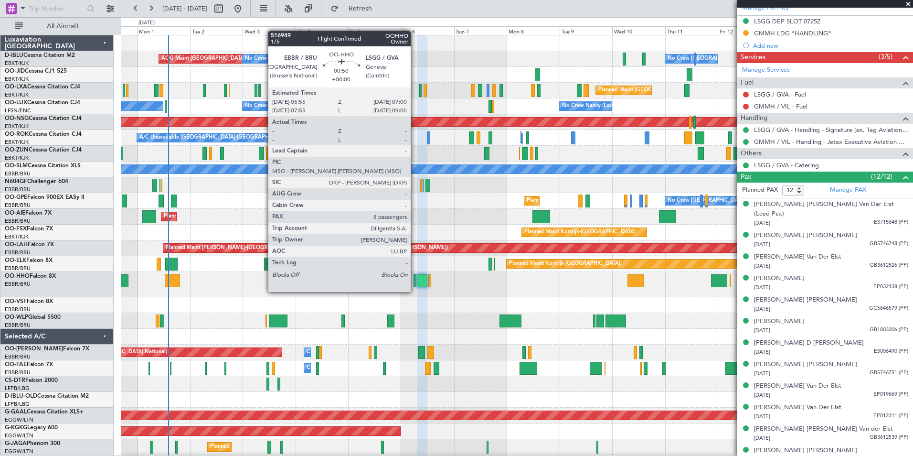
click at [415, 283] on div at bounding box center [415, 280] width 2 height 13
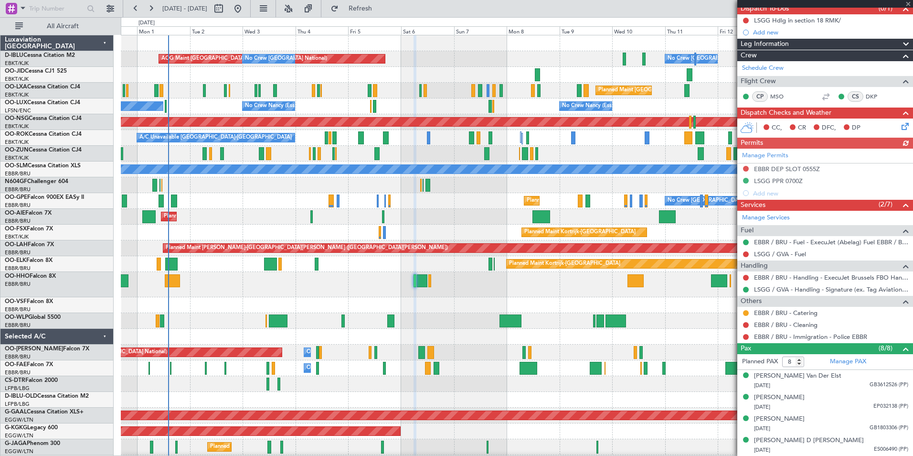
scroll to position [96, 0]
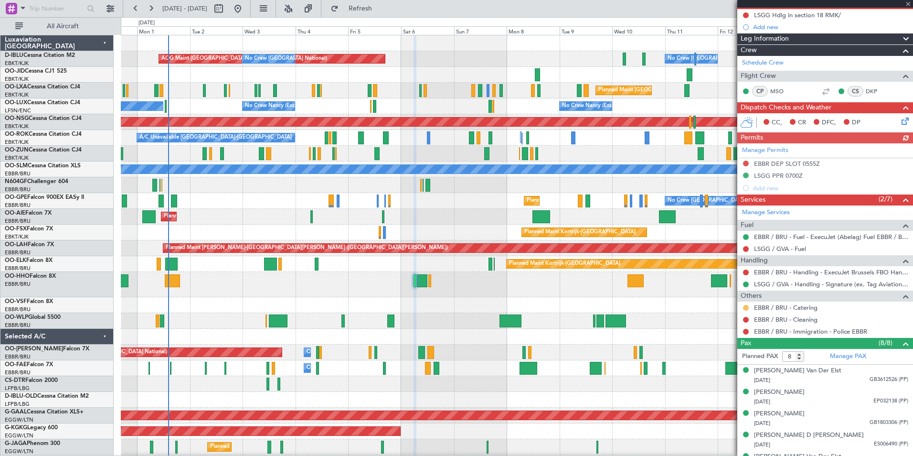
click at [745, 308] on button at bounding box center [746, 308] width 6 height 6
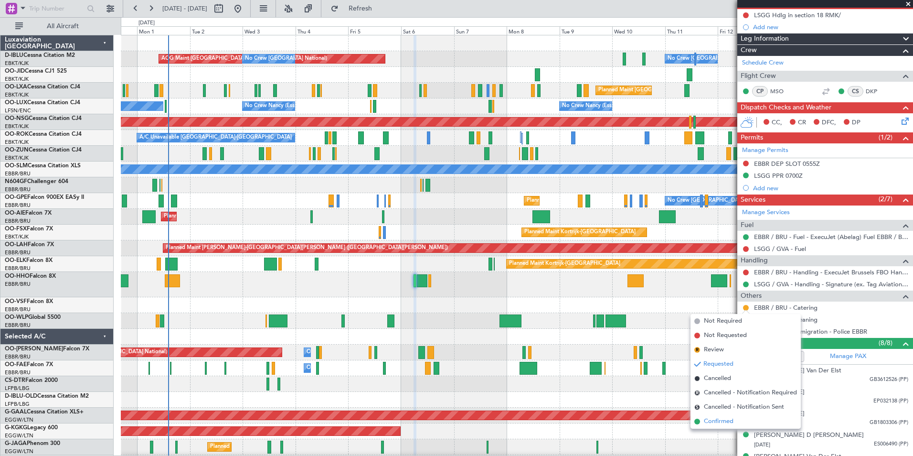
click at [733, 424] on span "Confirmed" at bounding box center [719, 422] width 30 height 10
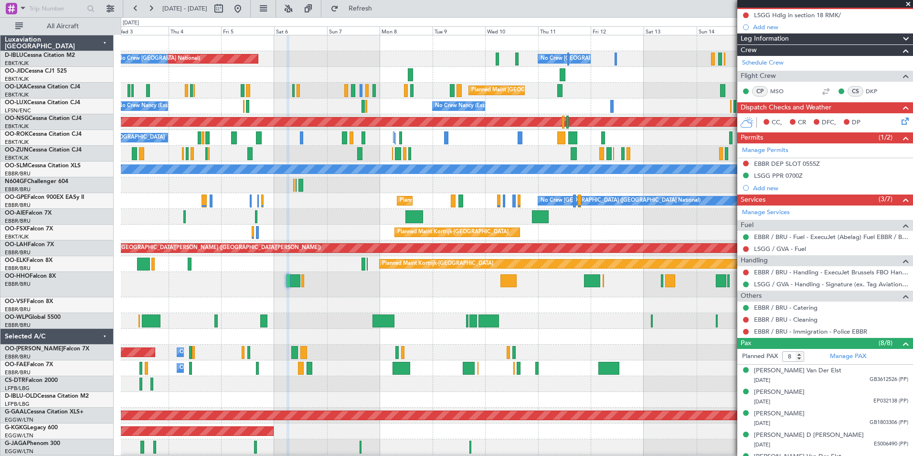
click at [527, 293] on div at bounding box center [517, 284] width 792 height 25
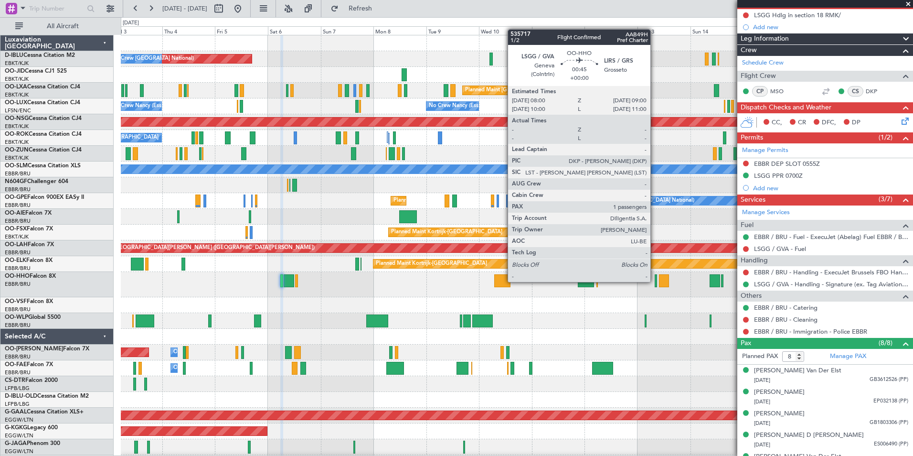
click at [655, 281] on div at bounding box center [656, 280] width 2 height 13
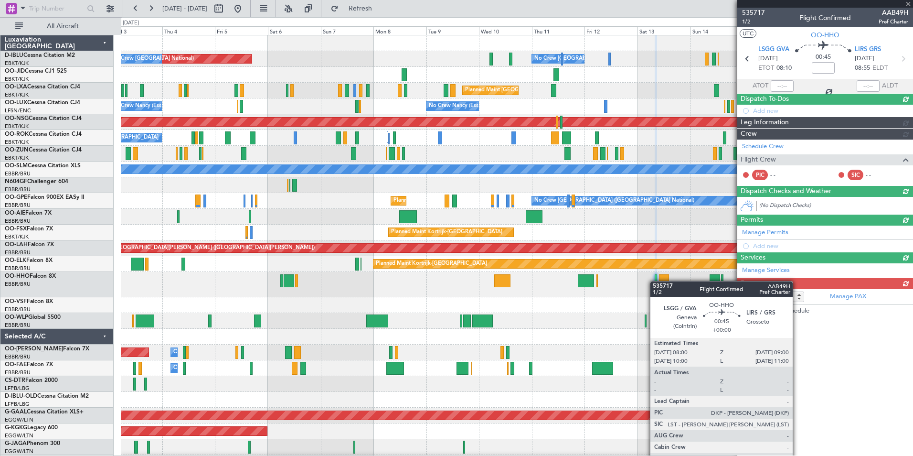
scroll to position [0, 0]
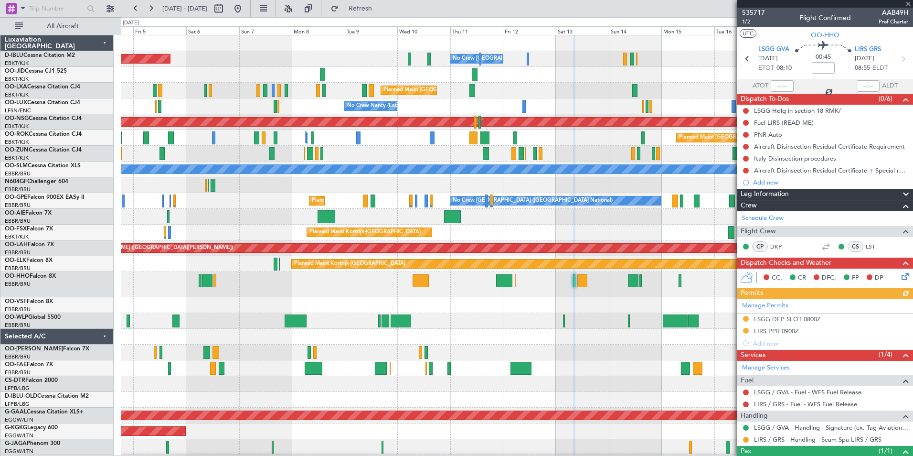
click at [610, 301] on div at bounding box center [517, 305] width 792 height 16
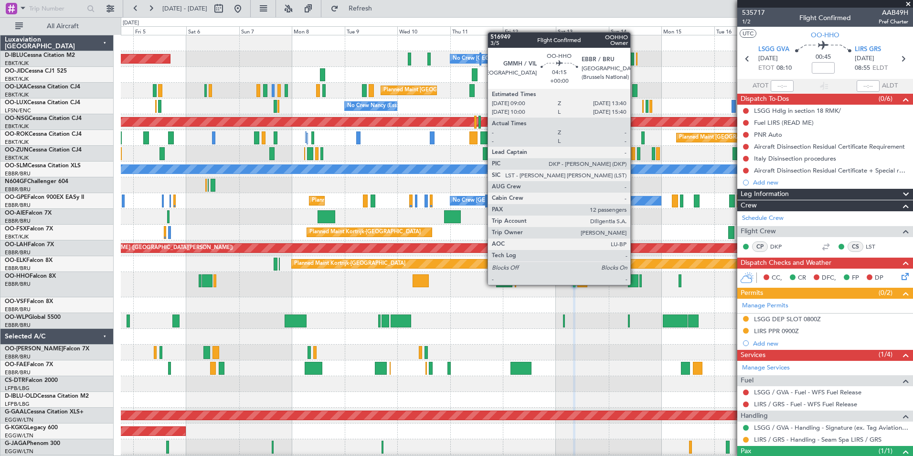
click at [635, 285] on div at bounding box center [633, 280] width 11 height 13
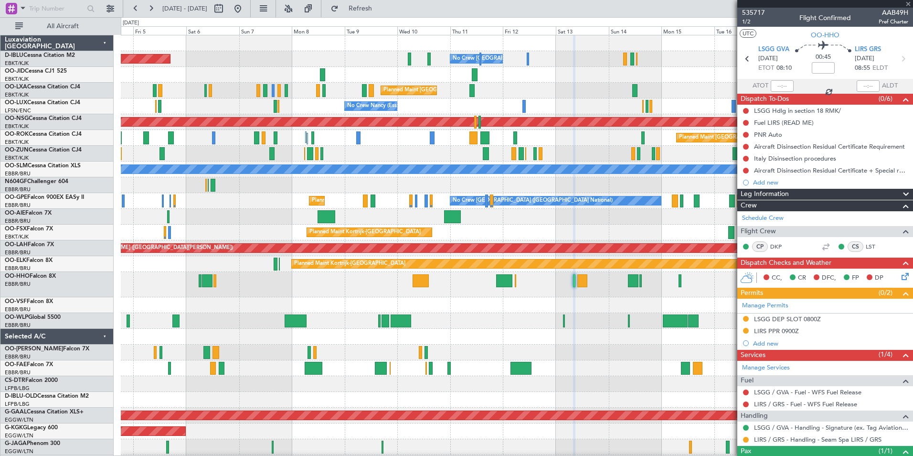
type input "12"
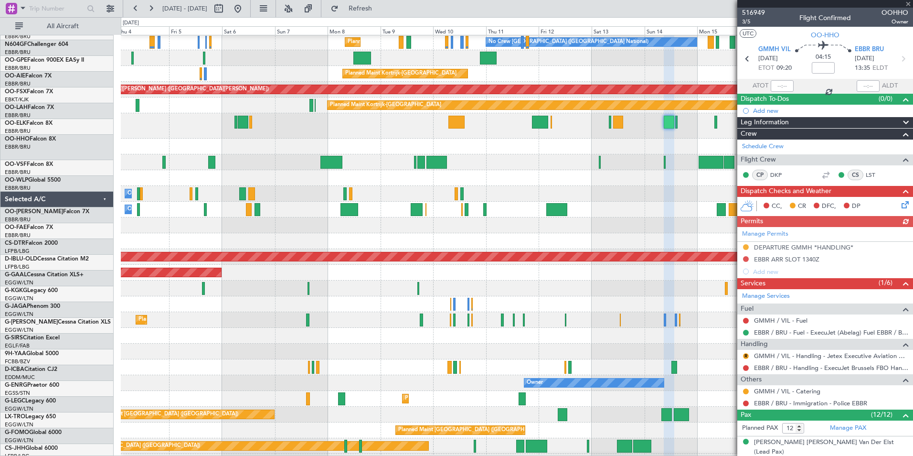
click at [626, 153] on div "Planned Maint Brussels (Brussels National) No Crew Brussels (Brussels National)…" at bounding box center [517, 205] width 792 height 656
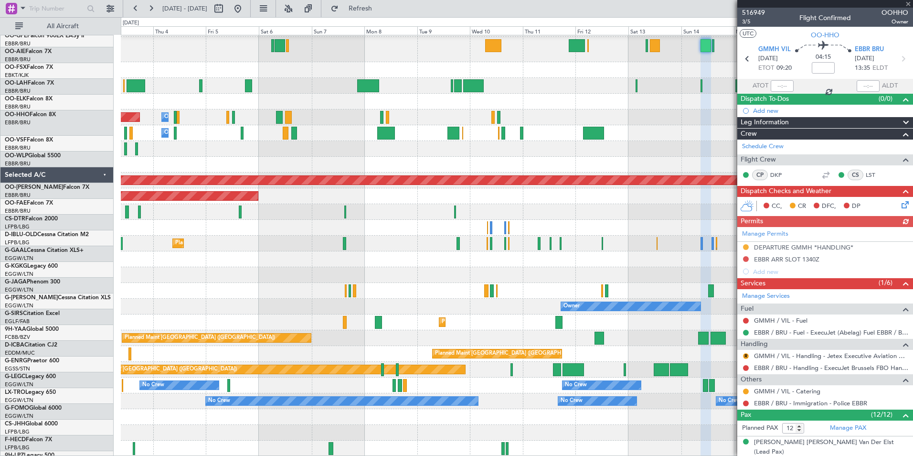
scroll to position [235, 0]
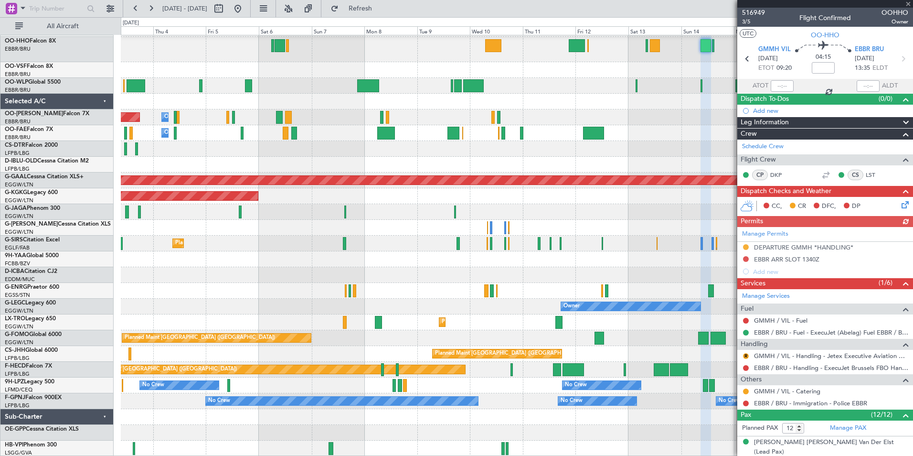
click at [488, 204] on div "Planned Maint Kortrijk-Wevelgem Owner Melsbroek Air Base Planned Maint Brussels…" at bounding box center [517, 128] width 792 height 656
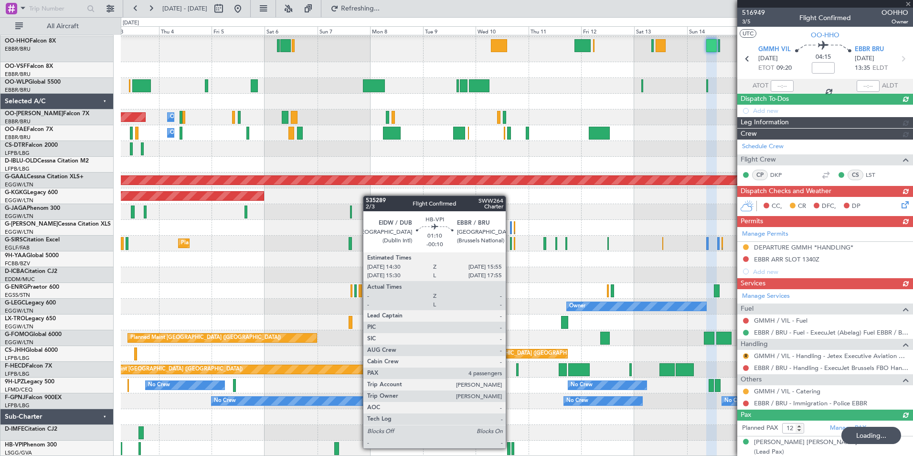
click at [510, 448] on div at bounding box center [508, 448] width 3 height 13
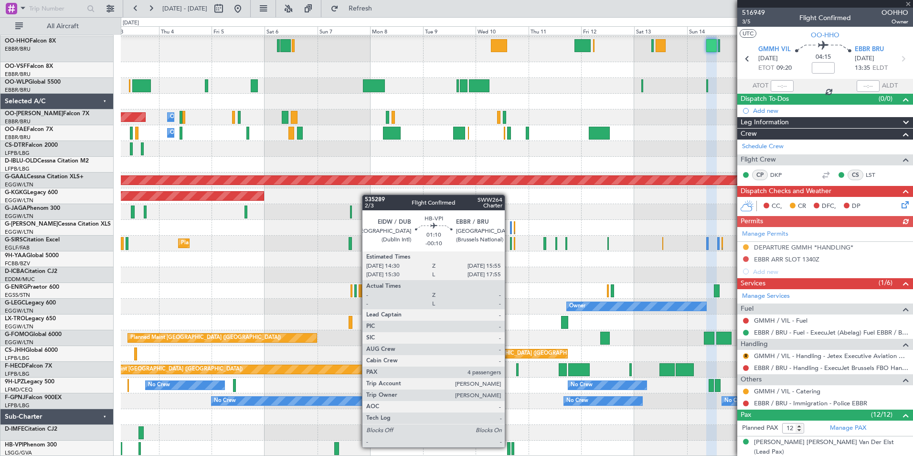
type input "-00:10"
type input "4"
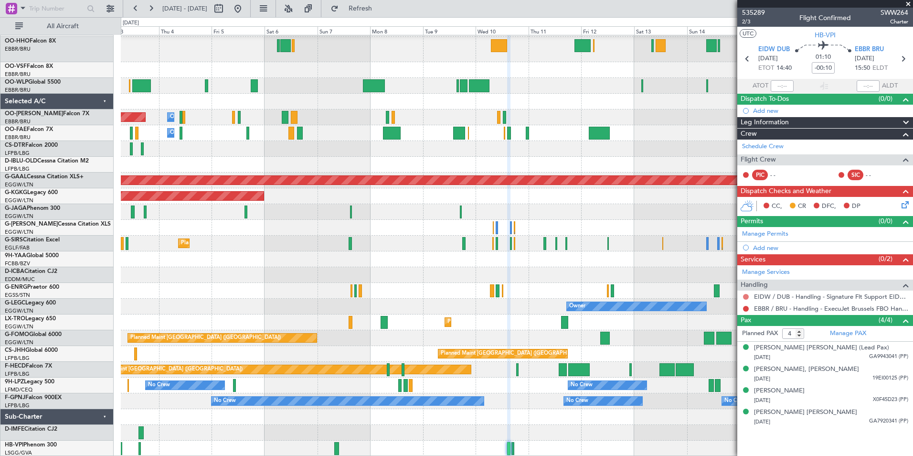
click at [744, 298] on button at bounding box center [746, 297] width 6 height 6
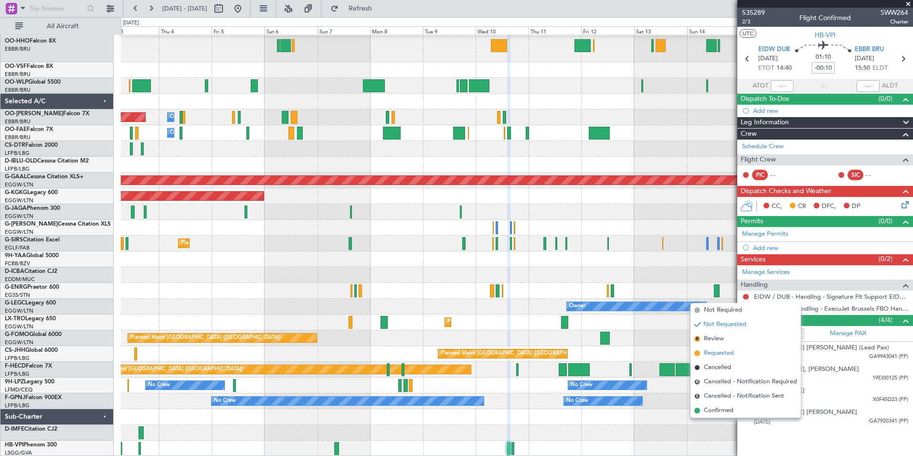
click at [725, 355] on span "Requested" at bounding box center [719, 353] width 30 height 10
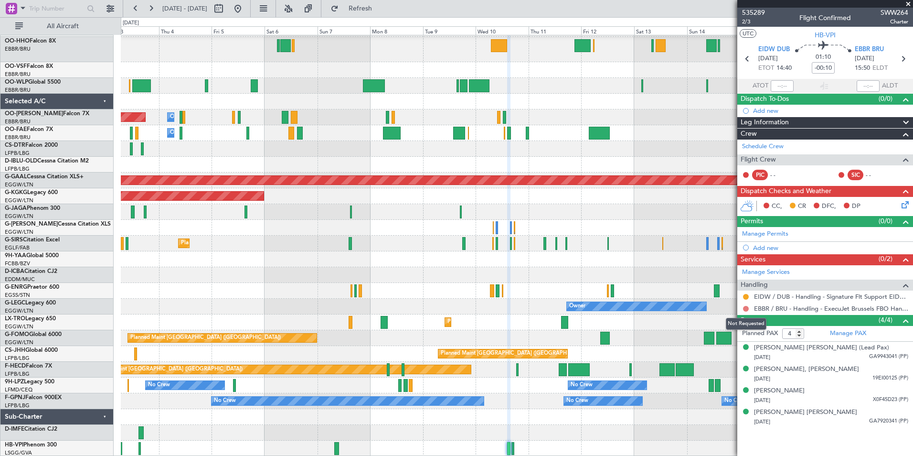
click at [746, 310] on button at bounding box center [746, 309] width 6 height 6
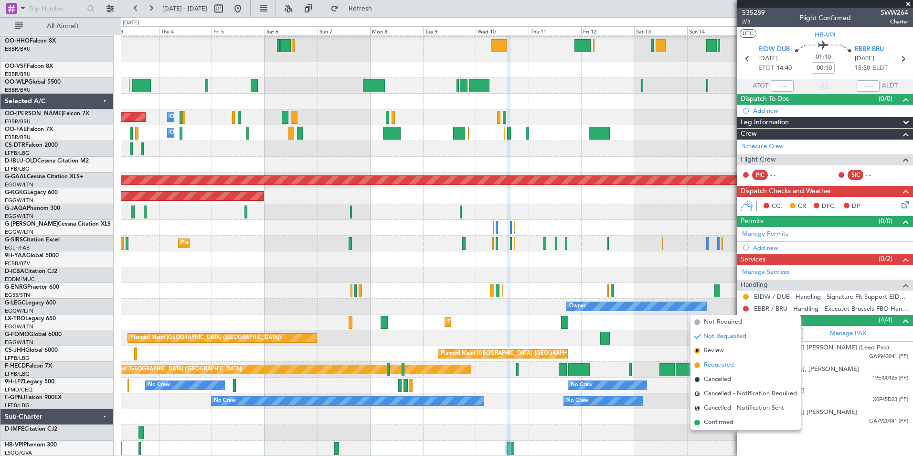
click at [713, 364] on span "Requested" at bounding box center [719, 365] width 30 height 10
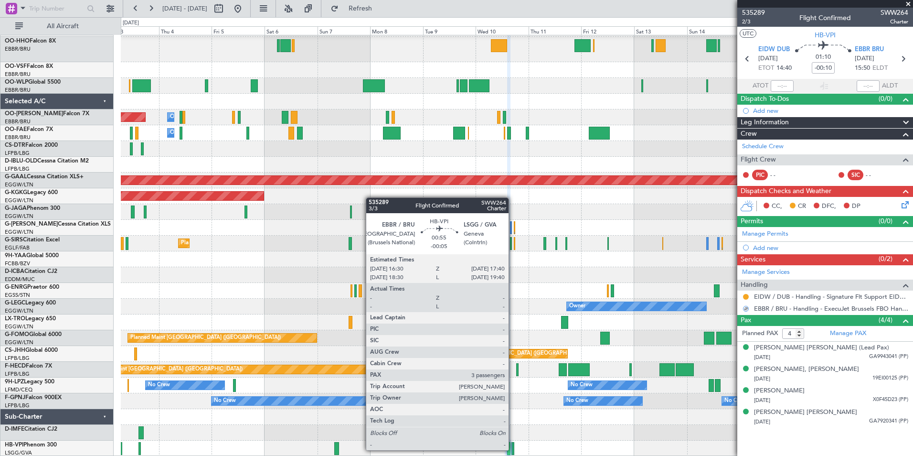
click at [514, 450] on div at bounding box center [513, 448] width 3 height 13
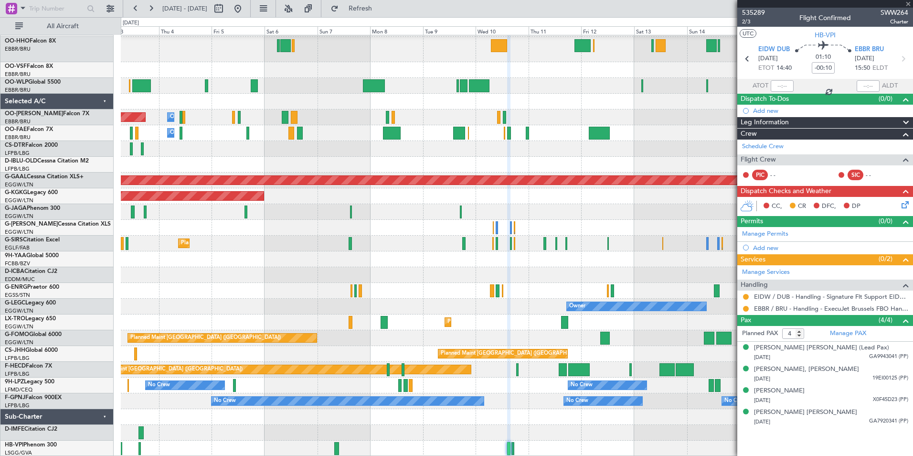
type input "-00:05"
type input "3"
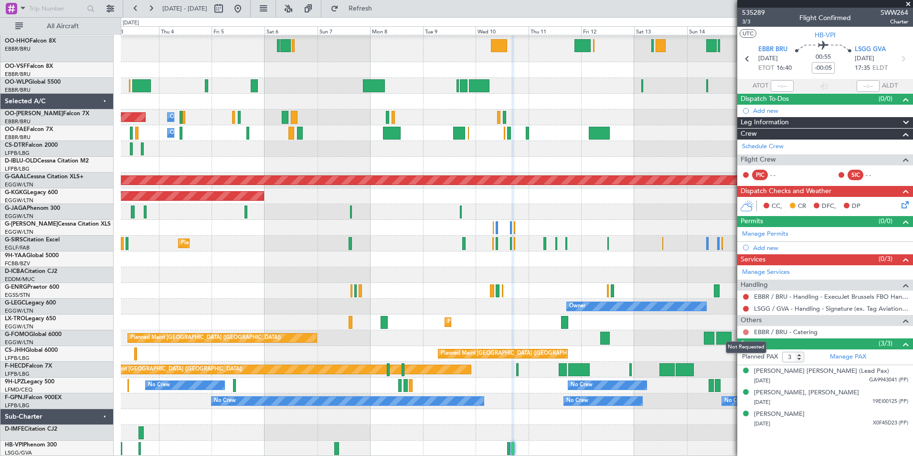
click at [746, 332] on button at bounding box center [746, 332] width 6 height 6
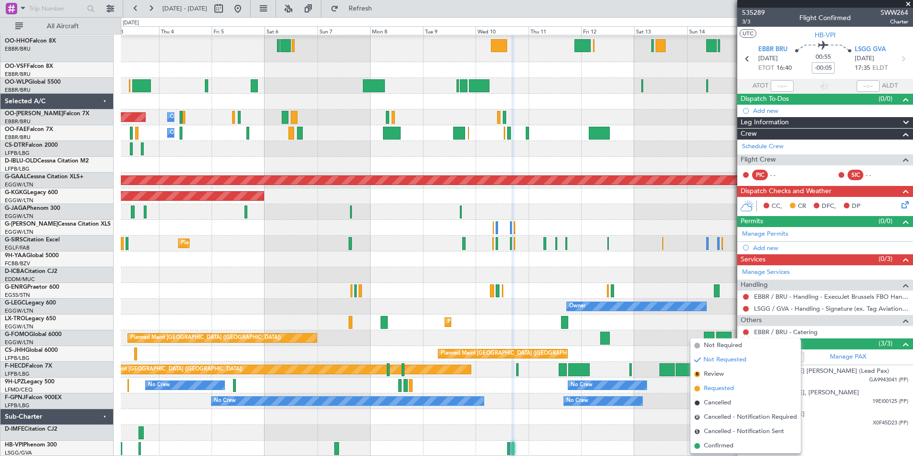
click at [720, 388] on span "Requested" at bounding box center [719, 389] width 30 height 10
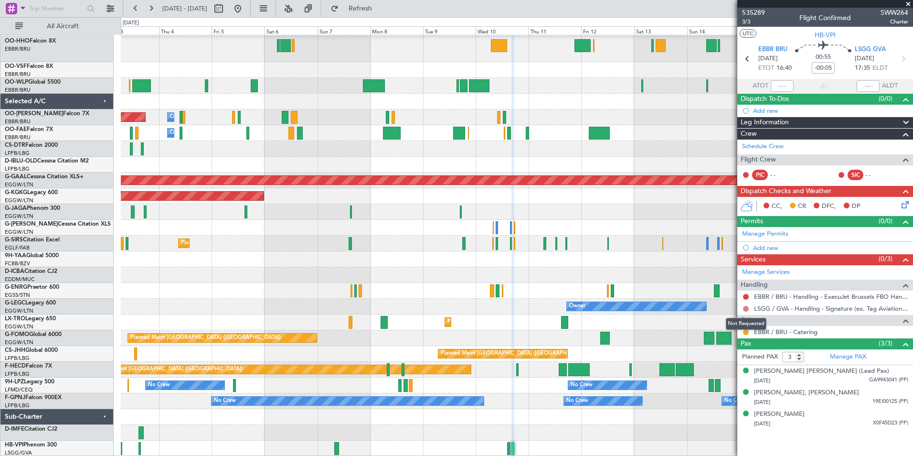
click at [747, 310] on button at bounding box center [746, 309] width 6 height 6
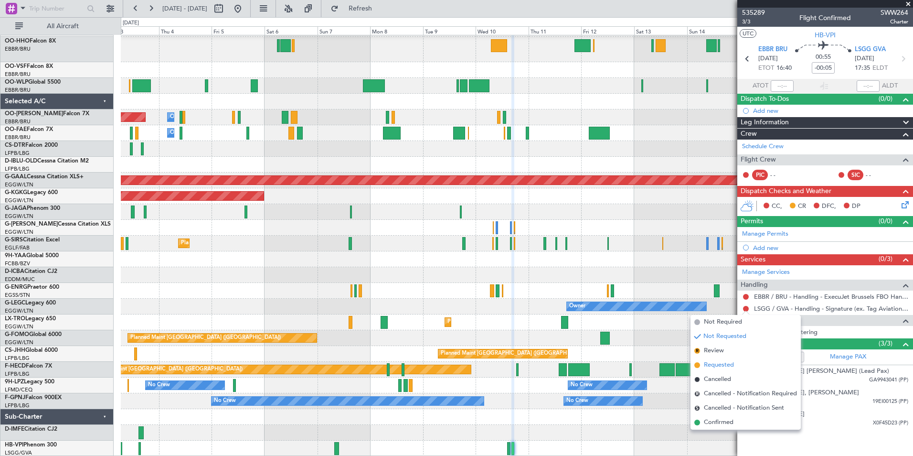
click at [729, 360] on li "Requested" at bounding box center [746, 365] width 110 height 14
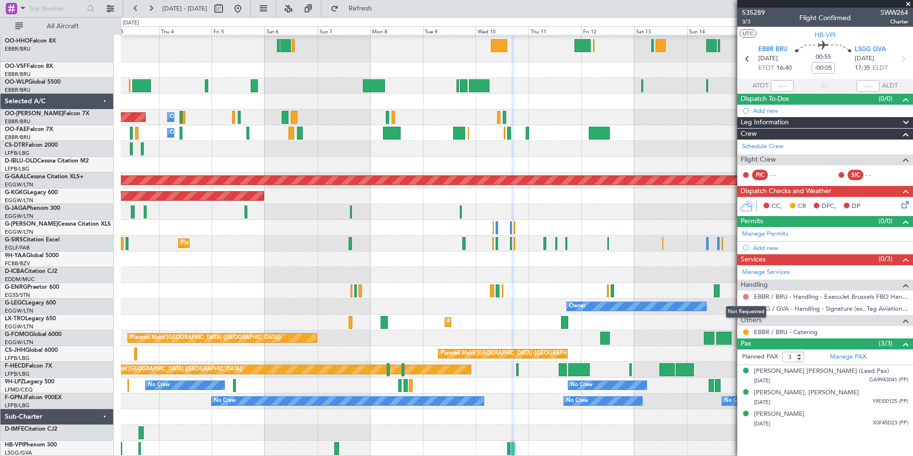
click at [747, 298] on button at bounding box center [746, 297] width 6 height 6
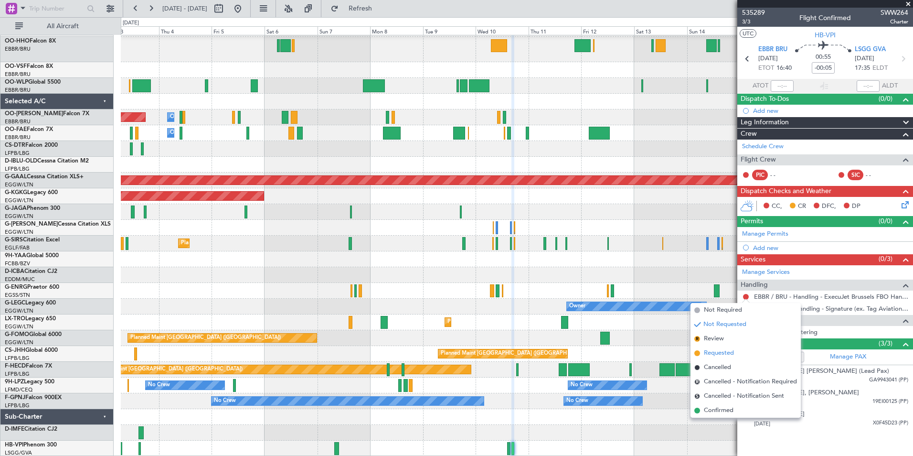
click at [732, 350] on span "Requested" at bounding box center [719, 353] width 30 height 10
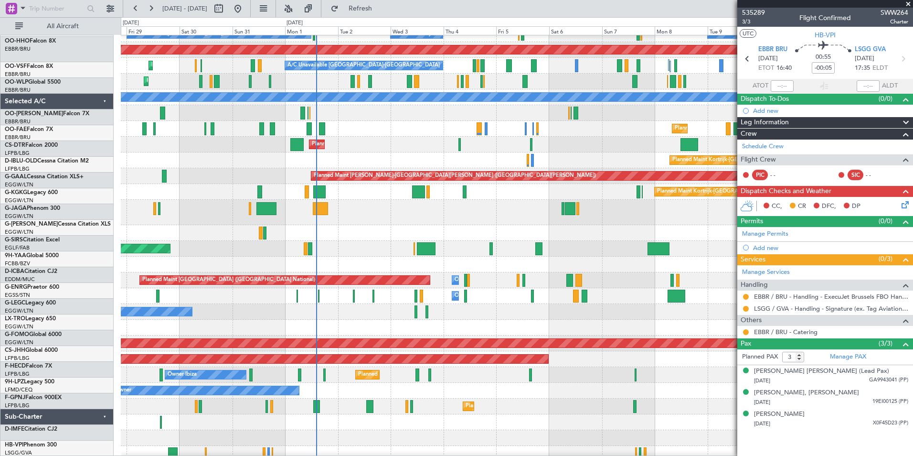
scroll to position [70, 0]
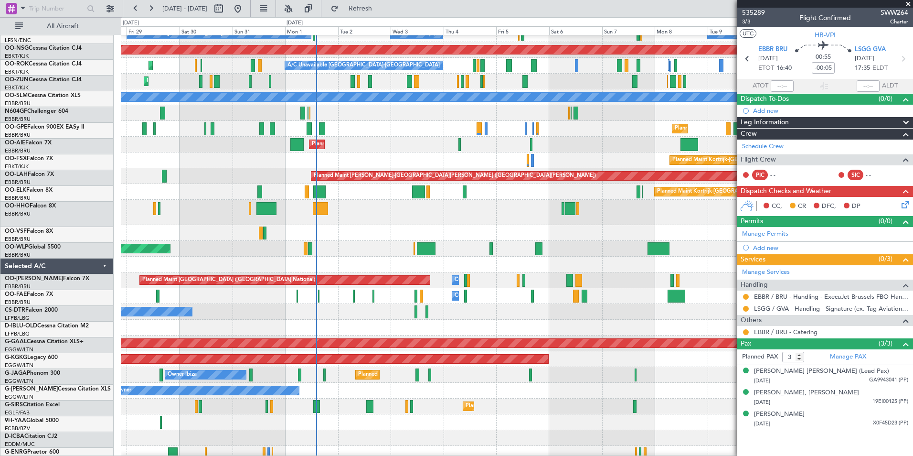
click at [583, 390] on div "Owner Planned Maint London (Luton) Owner" at bounding box center [517, 391] width 792 height 16
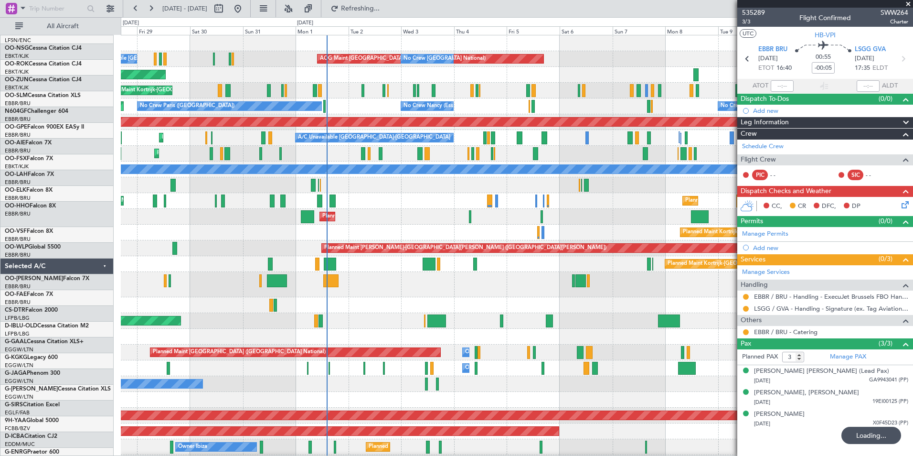
scroll to position [0, 0]
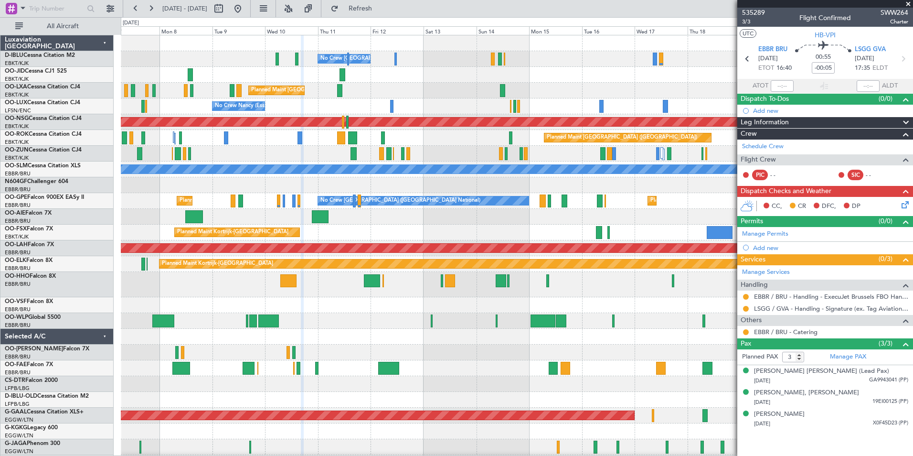
click at [81, 324] on div "No Crew Brussels (Brussels National) No Crew Brussels (Brussels National) AOG M…" at bounding box center [456, 236] width 913 height 439
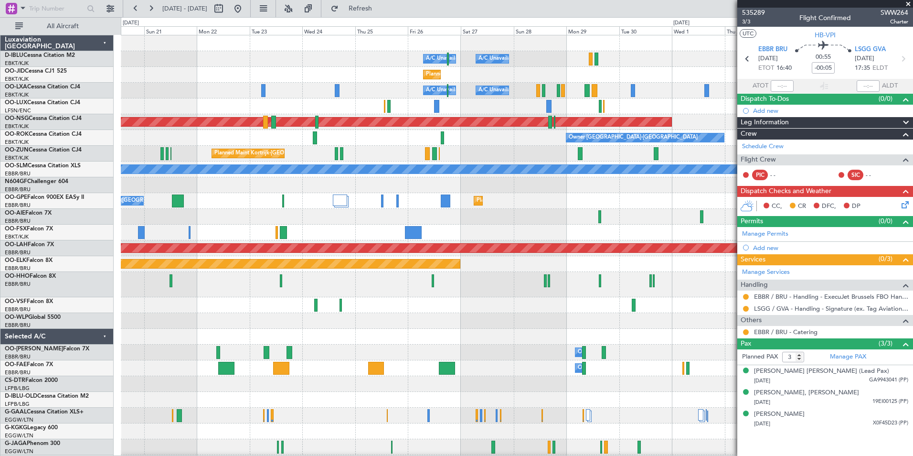
click at [14, 352] on div "A/C Unavailable [GEOGRAPHIC_DATA] ([GEOGRAPHIC_DATA] National) A/C Unavailable …" at bounding box center [456, 236] width 913 height 439
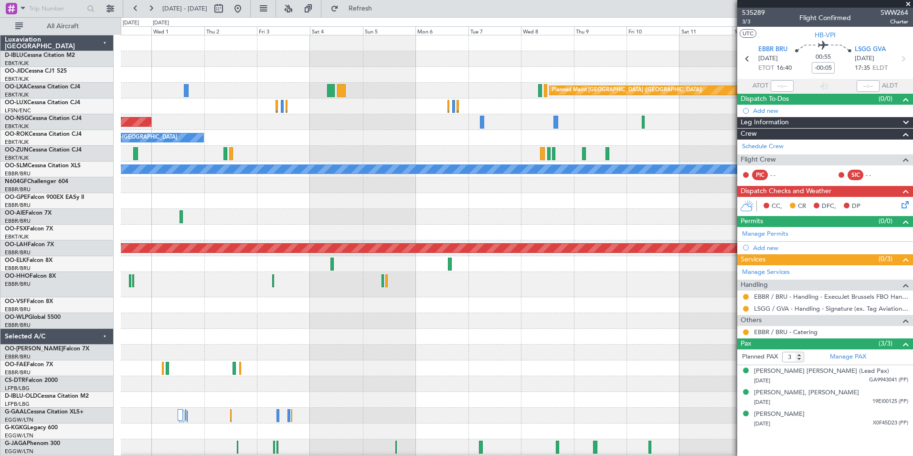
click at [208, 372] on div "A/C Unavailable Kortrijk-Wevelgem A/C Unavailable Brussels (Brussels National) …" at bounding box center [517, 339] width 792 height 609
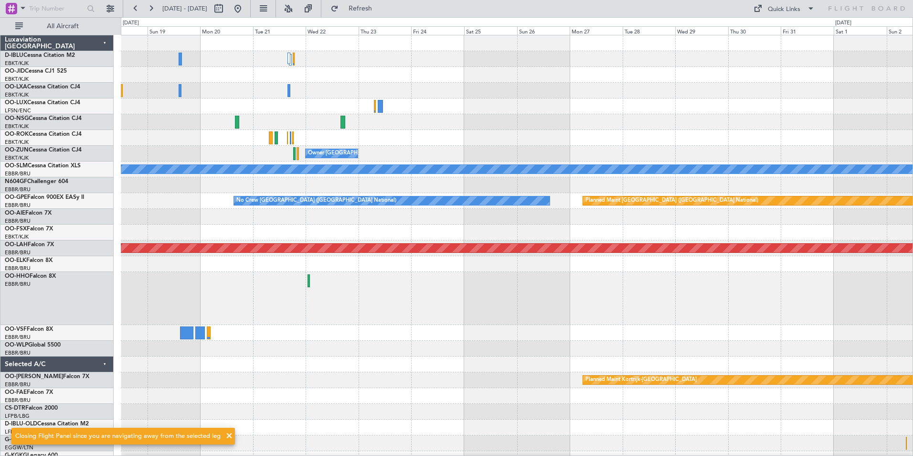
click at [406, 225] on div "Planned Maint Paris (Le Bourget) Planned Maint Brussels (Brussels National) Own…" at bounding box center [517, 353] width 792 height 636
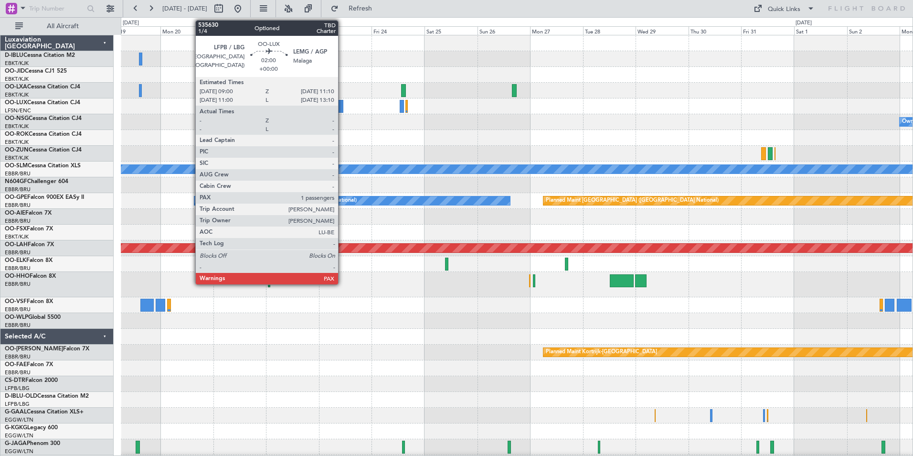
click at [343, 108] on div at bounding box center [340, 106] width 5 height 13
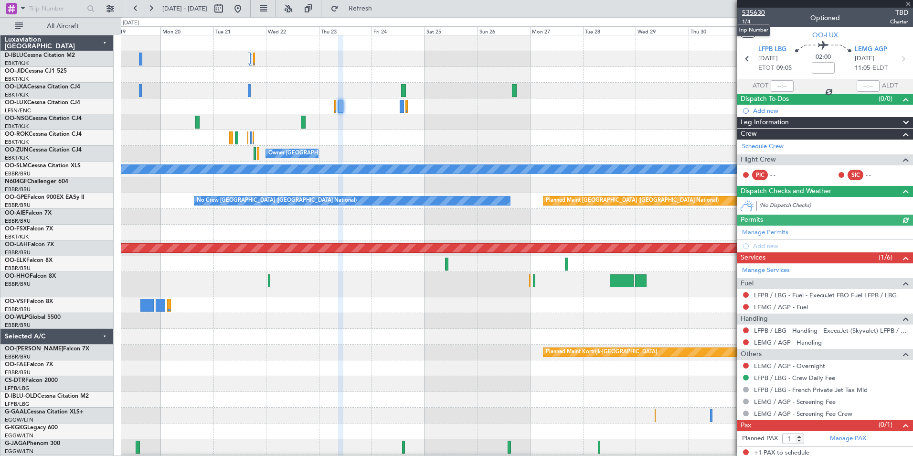
click at [749, 12] on span "535630" at bounding box center [753, 13] width 23 height 10
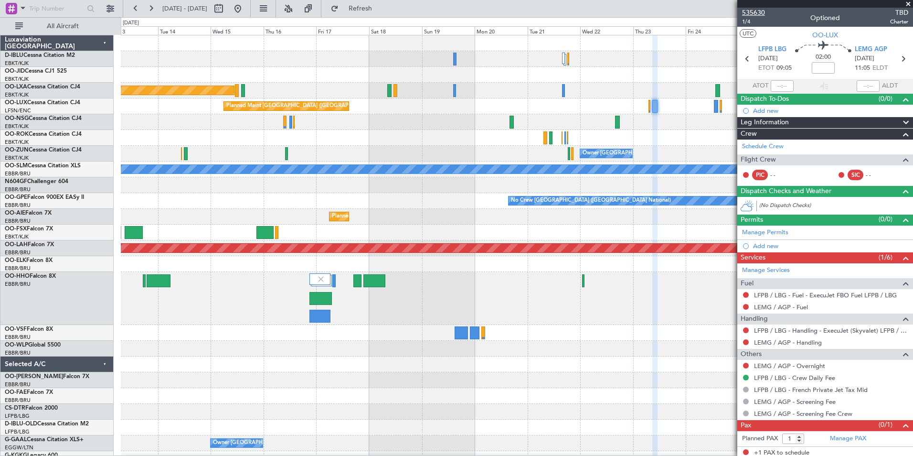
click at [763, 11] on span "535630" at bounding box center [753, 13] width 23 height 10
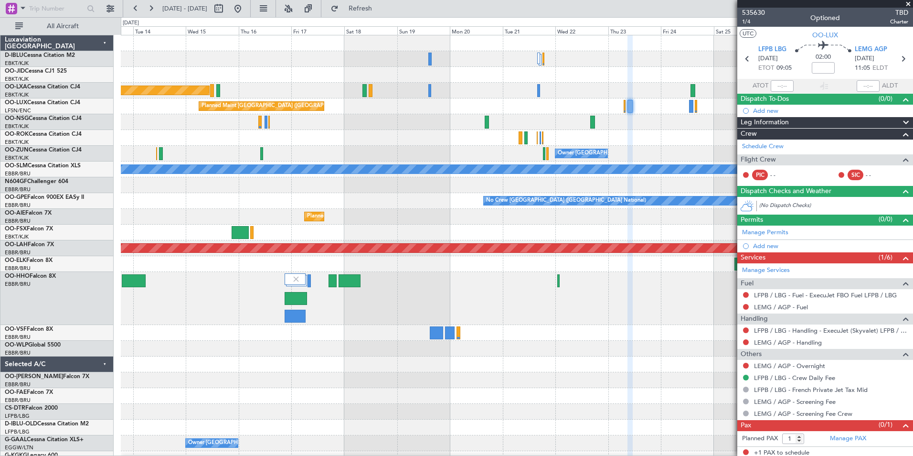
click at [496, 223] on div "Planned Maint [GEOGRAPHIC_DATA] ([GEOGRAPHIC_DATA] National)" at bounding box center [517, 217] width 792 height 16
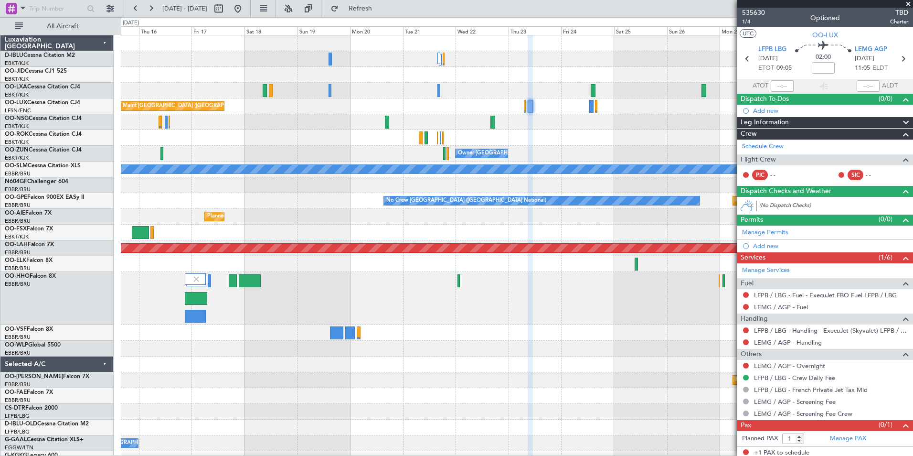
click at [908, 8] on span at bounding box center [909, 4] width 10 height 9
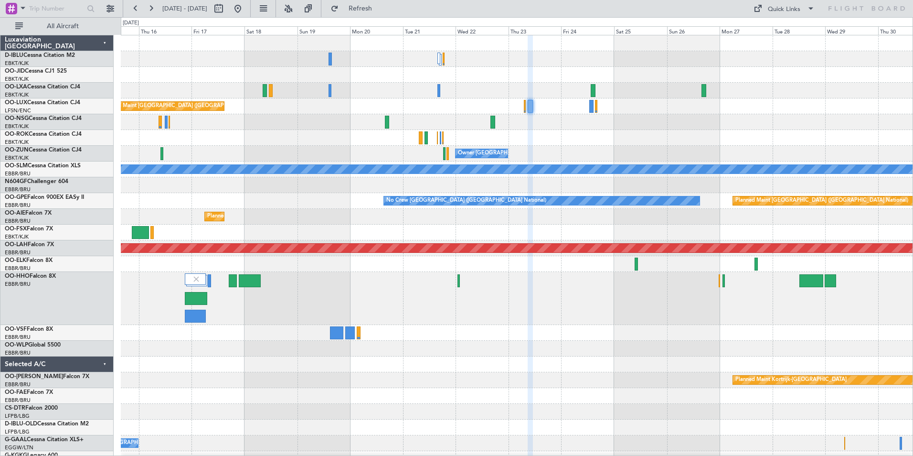
type input "0"
click at [790, 14] on button "Quick Links" at bounding box center [784, 8] width 71 height 15
click at [793, 30] on button "Trip Builder" at bounding box center [785, 31] width 72 height 23
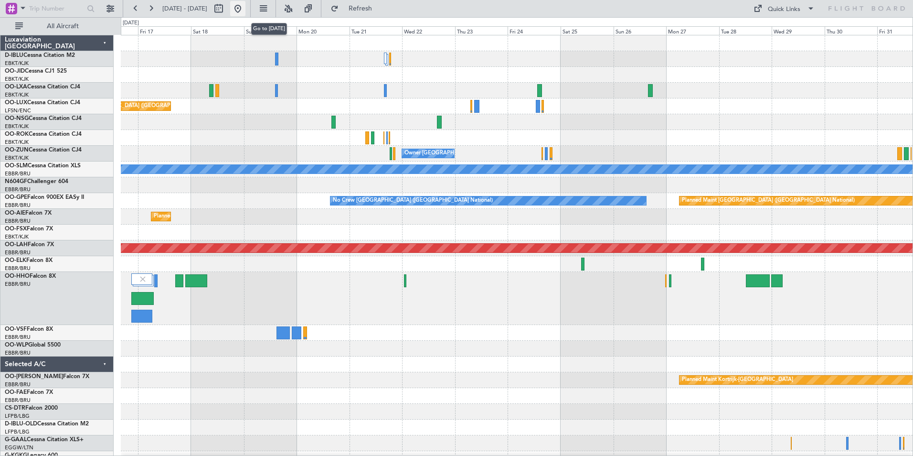
click at [246, 7] on button at bounding box center [237, 8] width 15 height 15
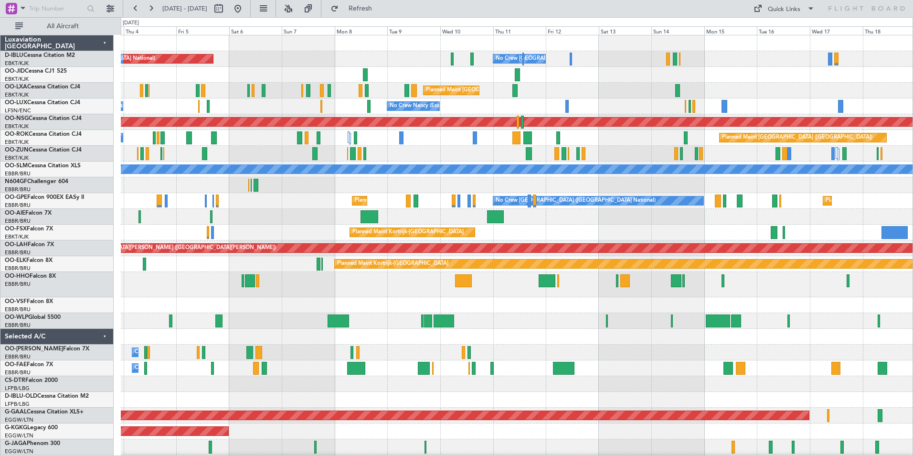
click at [211, 247] on div "AOG Maint Brussels (Brussels National) No Crew Brussels (Brussels National) No …" at bounding box center [517, 378] width 792 height 687
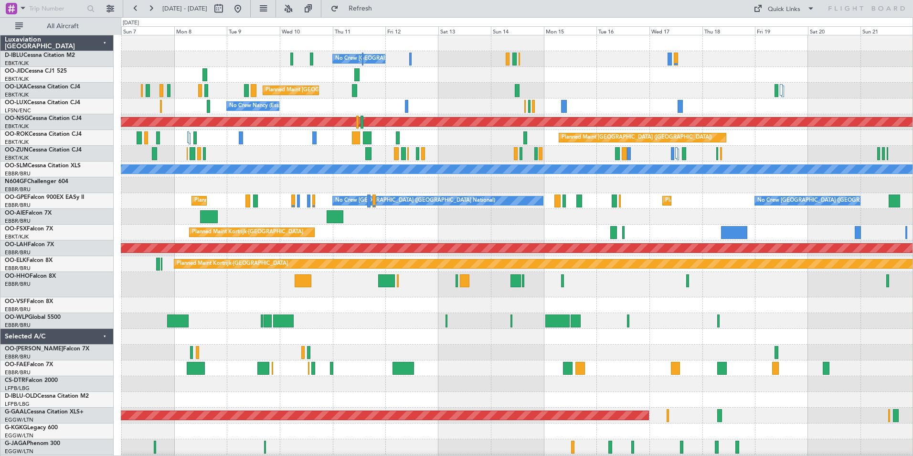
click at [591, 115] on div "No Crew Brussels (Brussels National) AOG Maint Brussels (Brussels National) No …" at bounding box center [517, 363] width 792 height 656
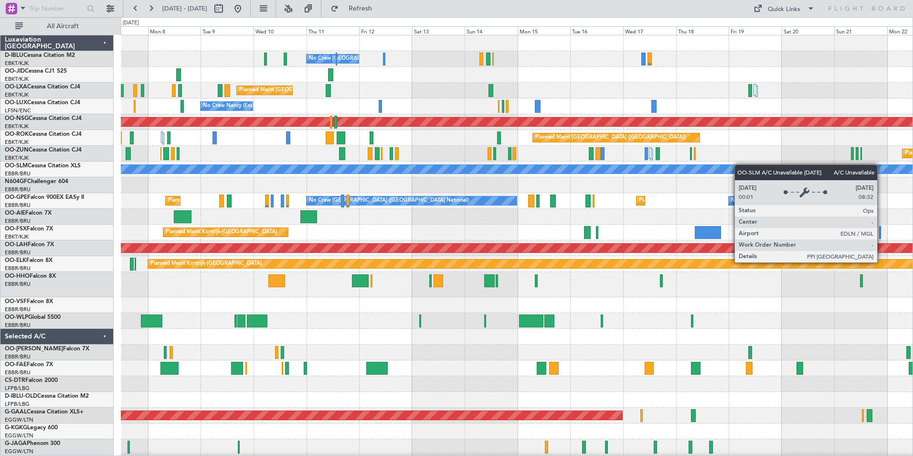
click at [731, 166] on div "A/C Unavailable [GEOGRAPHIC_DATA]" at bounding box center [517, 169] width 792 height 16
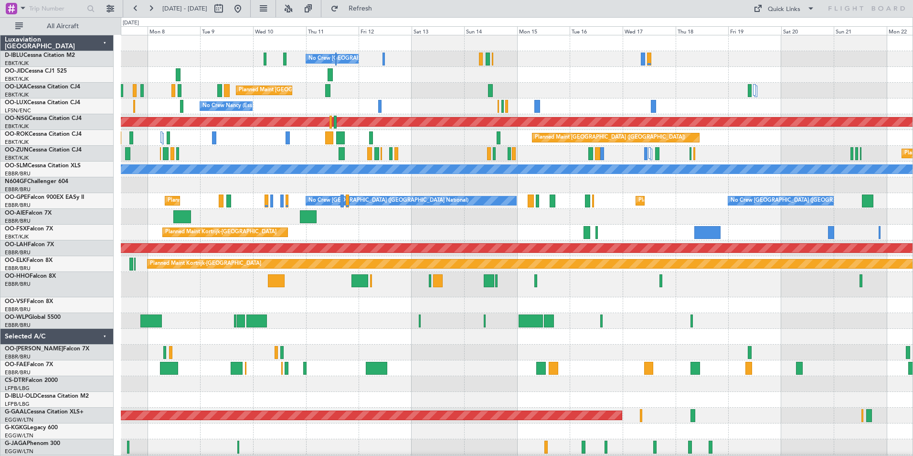
click at [653, 281] on div at bounding box center [517, 284] width 792 height 25
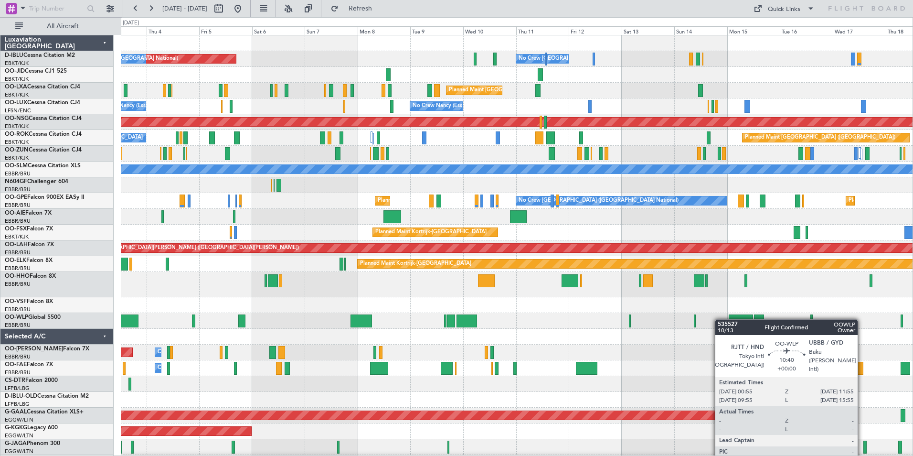
click at [720, 319] on div "No Crew Brussels (Brussels National) AOG Maint Brussels (Brussels National) No …" at bounding box center [517, 363] width 792 height 656
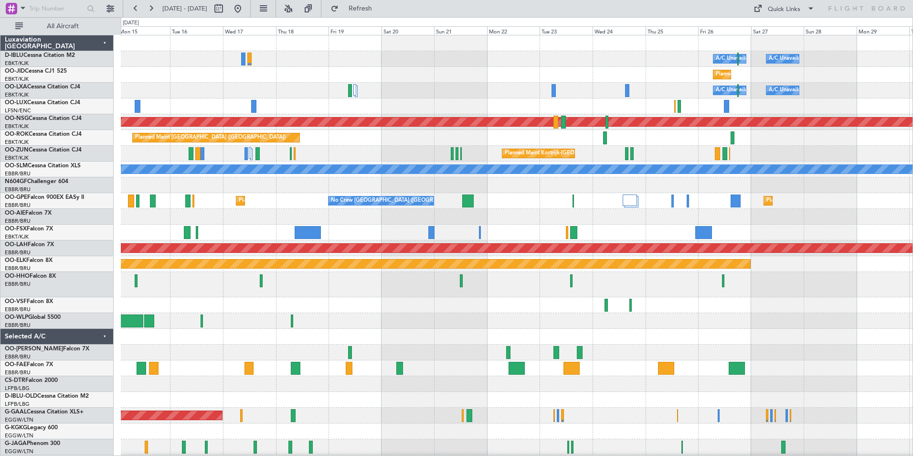
click at [0, 286] on html "03 Sep 2025 - 18 Sep 2025 Refresh Quick Links All Aircraft A/C Unavailable Brus…" at bounding box center [456, 228] width 913 height 456
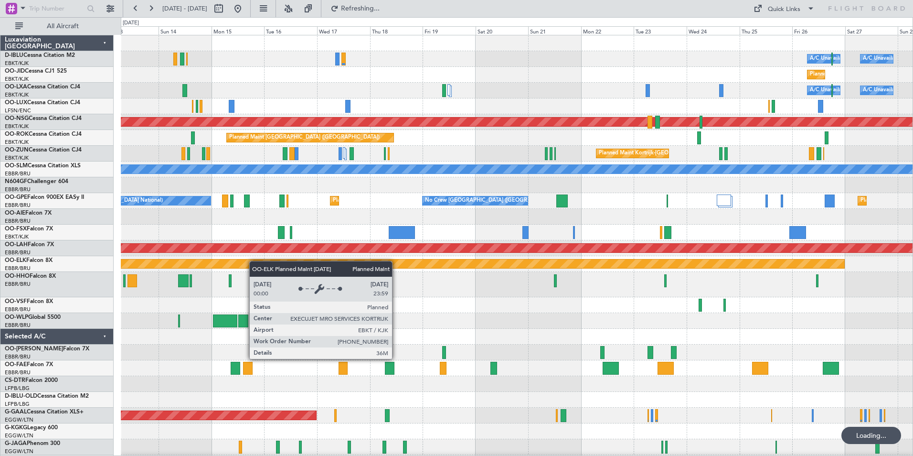
click at [429, 279] on div "A/C Unavailable Brussels (Brussels National) A/C Unavailable Kortrijk-Wevelgem …" at bounding box center [517, 355] width 792 height 640
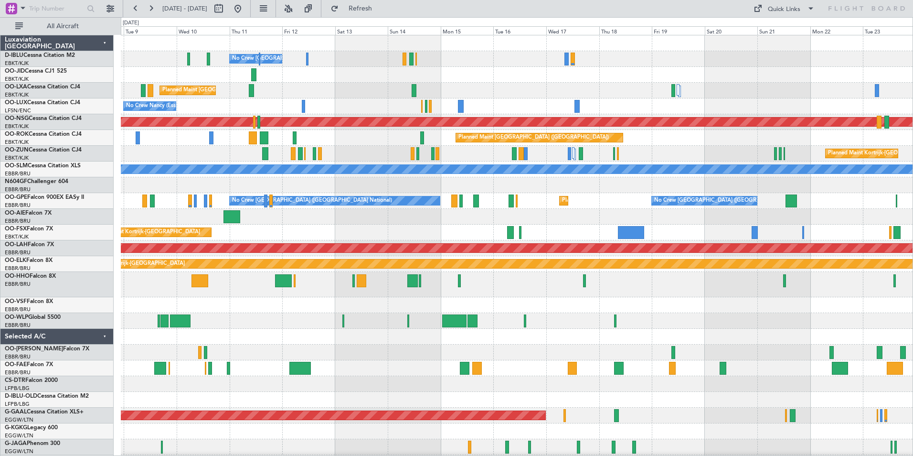
click at [615, 226] on div "No Crew [GEOGRAPHIC_DATA] ([GEOGRAPHIC_DATA] National) A/C Unavailable [GEOGRAP…" at bounding box center [517, 355] width 792 height 640
click at [785, 232] on div "Planned Maint Kortrijk-[GEOGRAPHIC_DATA]" at bounding box center [517, 233] width 792 height 16
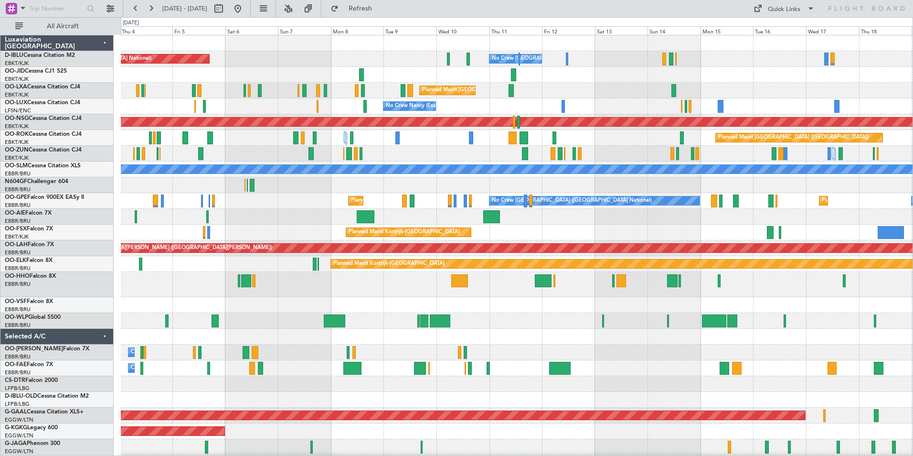
click at [853, 243] on div "Planned Maint [PERSON_NAME]-[GEOGRAPHIC_DATA][PERSON_NAME] ([GEOGRAPHIC_DATA][P…" at bounding box center [517, 248] width 792 height 16
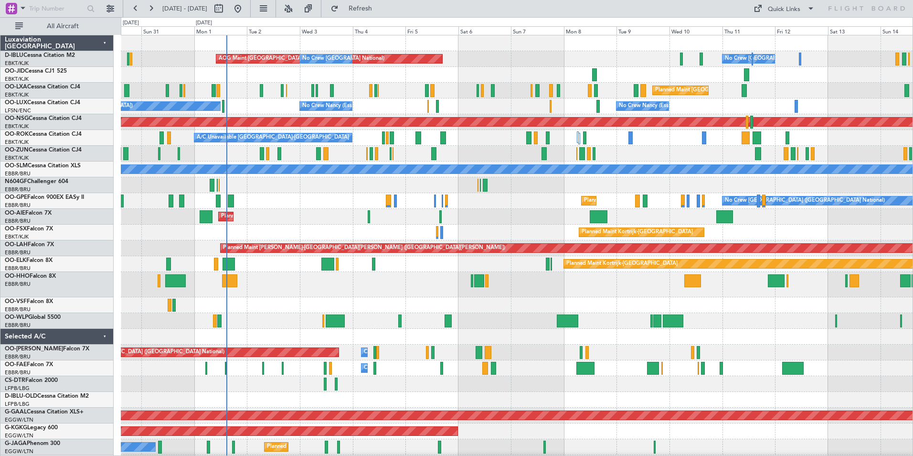
click at [733, 330] on div "AOG Maint [GEOGRAPHIC_DATA] ([GEOGRAPHIC_DATA] National) No Crew [GEOGRAPHIC_DA…" at bounding box center [517, 378] width 792 height 687
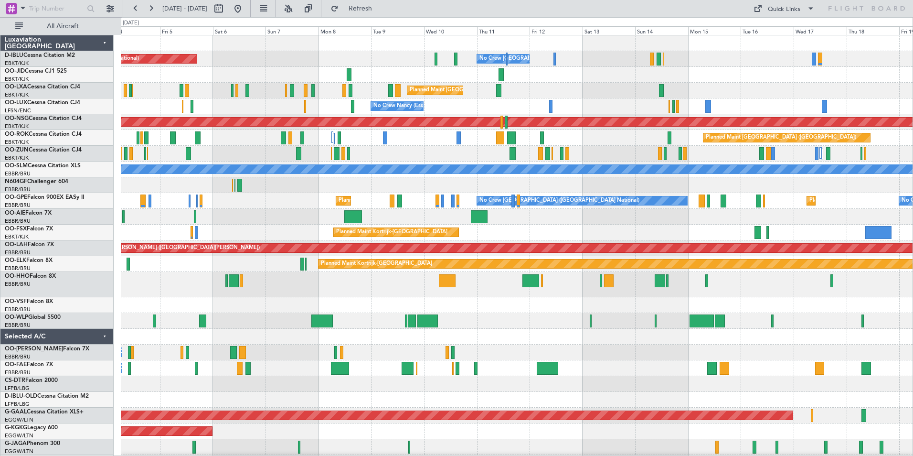
click at [627, 386] on div "AOG Maint Brussels (Brussels National) No Crew Brussels (Brussels National) No …" at bounding box center [517, 363] width 792 height 656
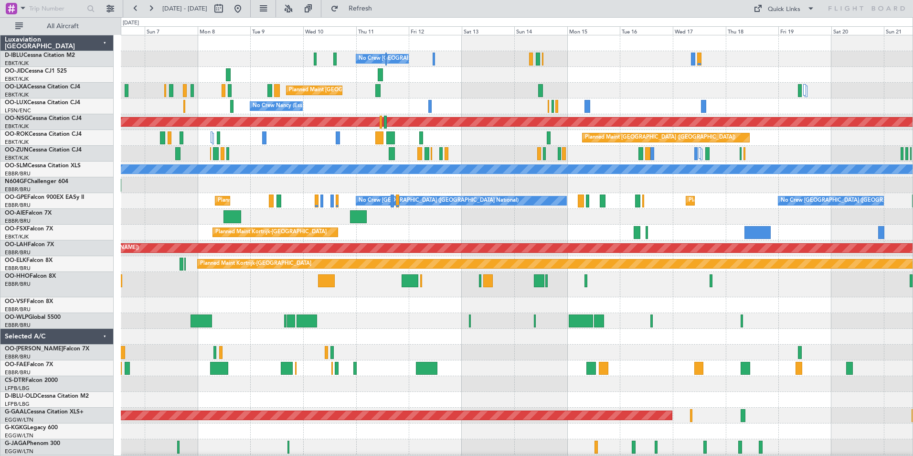
click at [668, 371] on div "No Crew Brussels (Brussels National) No Crew Brussels (Brussels National) AOG M…" at bounding box center [517, 363] width 792 height 656
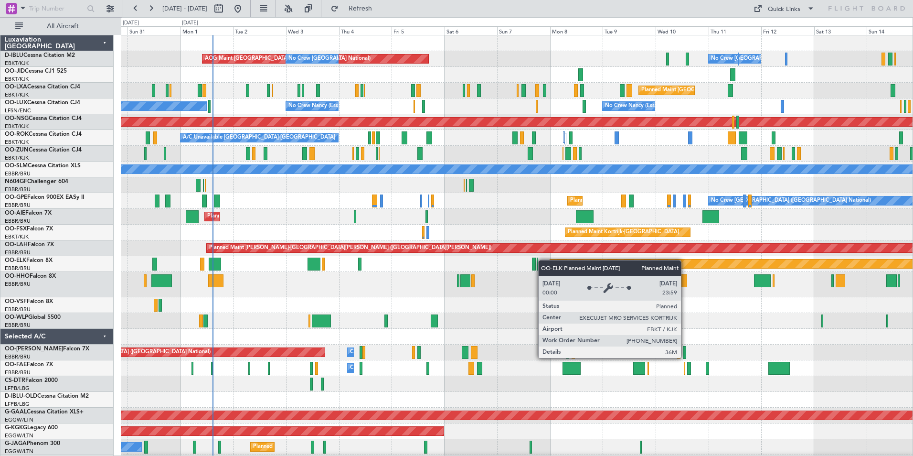
click at [624, 264] on div "No Crew [GEOGRAPHIC_DATA] ([GEOGRAPHIC_DATA] National) AOG Maint [GEOGRAPHIC_DA…" at bounding box center [517, 363] width 792 height 656
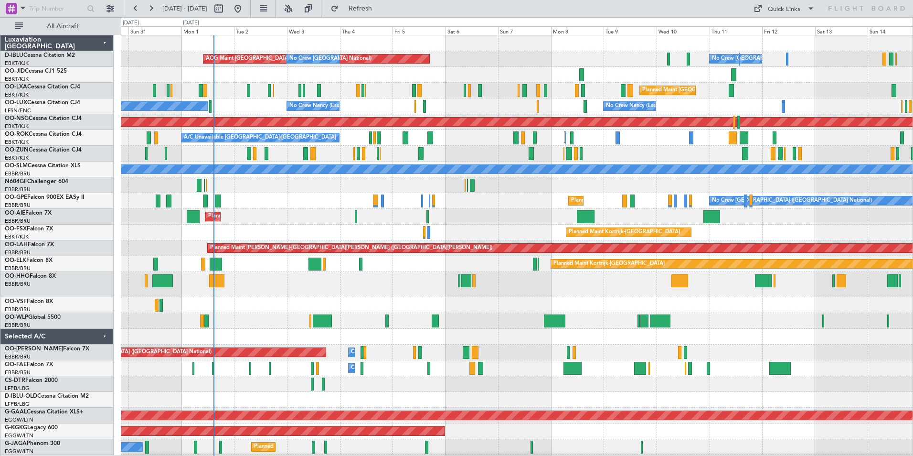
click at [458, 221] on div "Planned Maint [GEOGRAPHIC_DATA] ([GEOGRAPHIC_DATA])" at bounding box center [517, 217] width 792 height 16
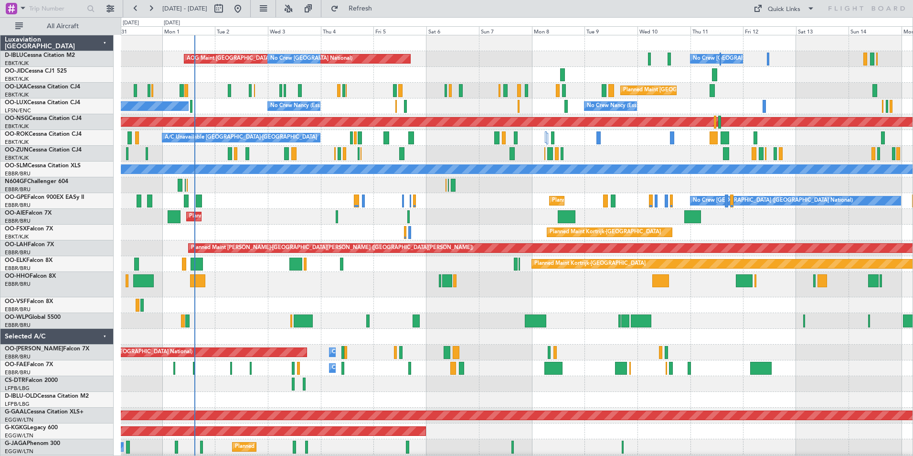
click at [574, 327] on div "Planned Maint [GEOGRAPHIC_DATA] ([GEOGRAPHIC_DATA])" at bounding box center [517, 321] width 792 height 16
